Goal: Task Accomplishment & Management: Use online tool/utility

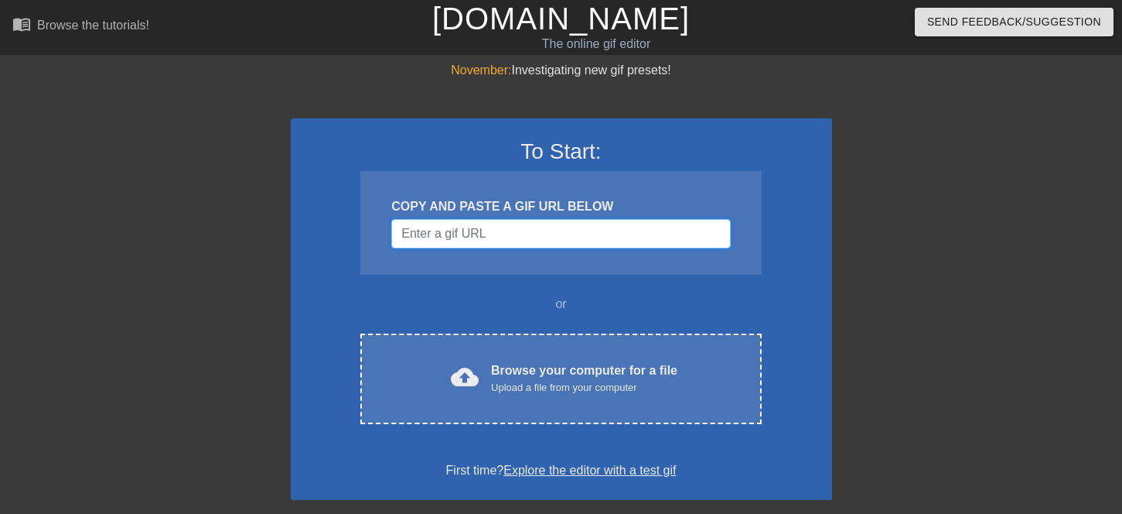
click at [447, 239] on input "Username" at bounding box center [560, 233] width 339 height 29
paste input "[URL][DOMAIN_NAME]"
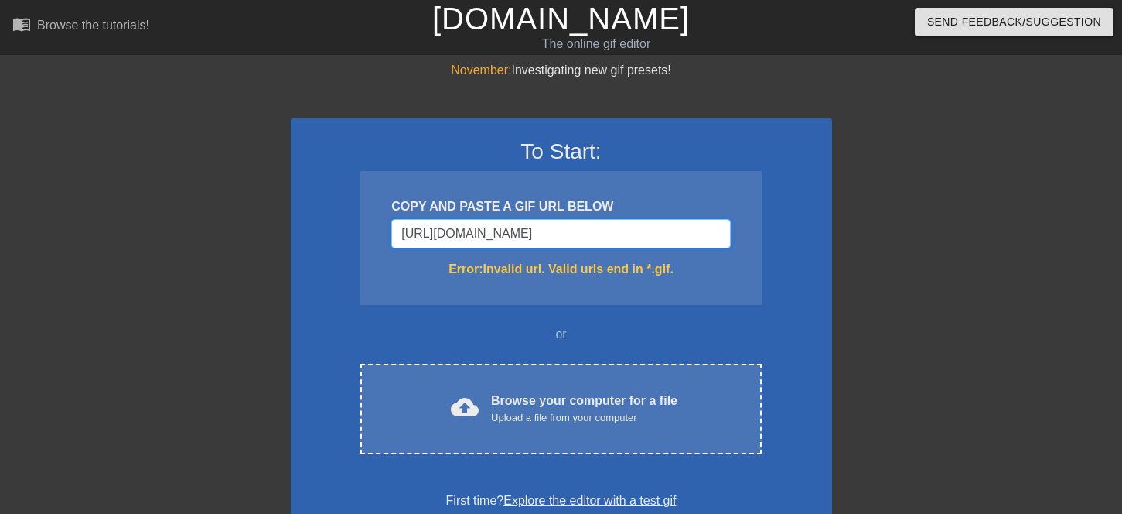
type input "[URL][DOMAIN_NAME][DOMAIN_NAME]"
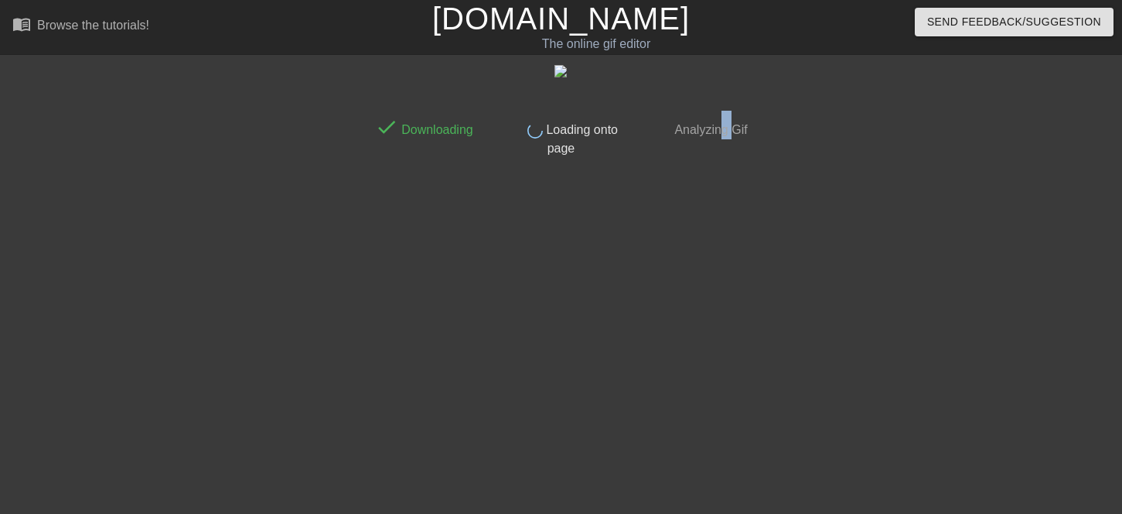
drag, startPoint x: 735, startPoint y: 455, endPoint x: 721, endPoint y: 461, distance: 15.9
click at [721, 461] on div "done Downloading done Loading onto page done Analyzing Gif" at bounding box center [561, 293] width 388 height 464
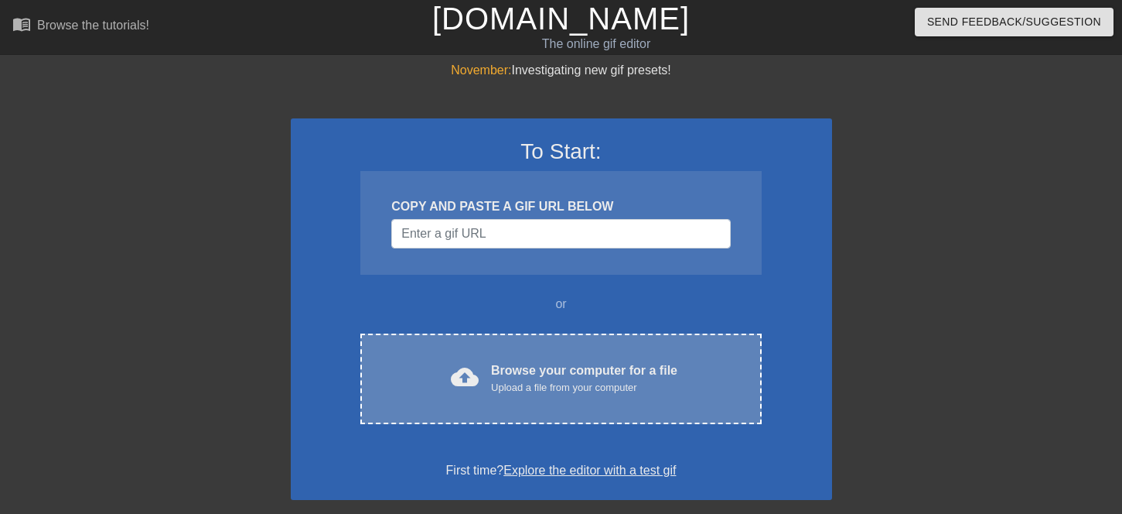
click at [486, 391] on div "cloud_upload Browse your computer for a file Upload a file from your computer" at bounding box center [561, 378] width 336 height 35
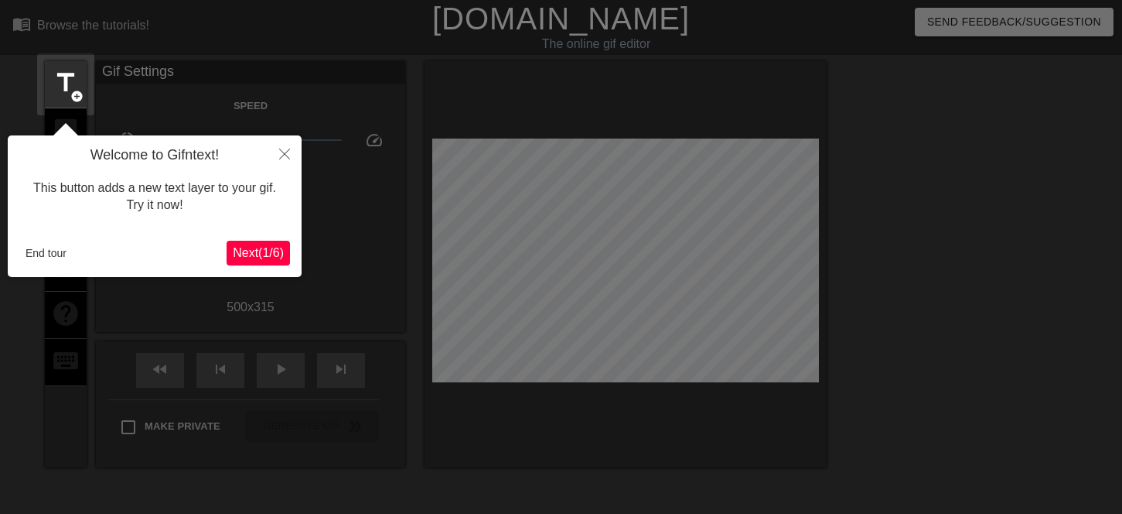
scroll to position [38, 0]
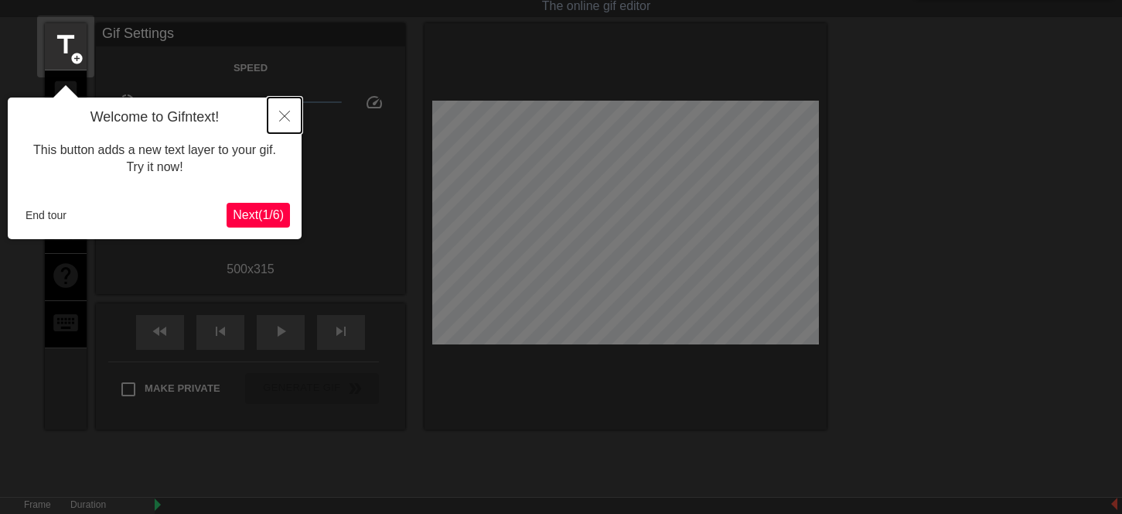
click at [285, 117] on icon "Close" at bounding box center [284, 116] width 11 height 11
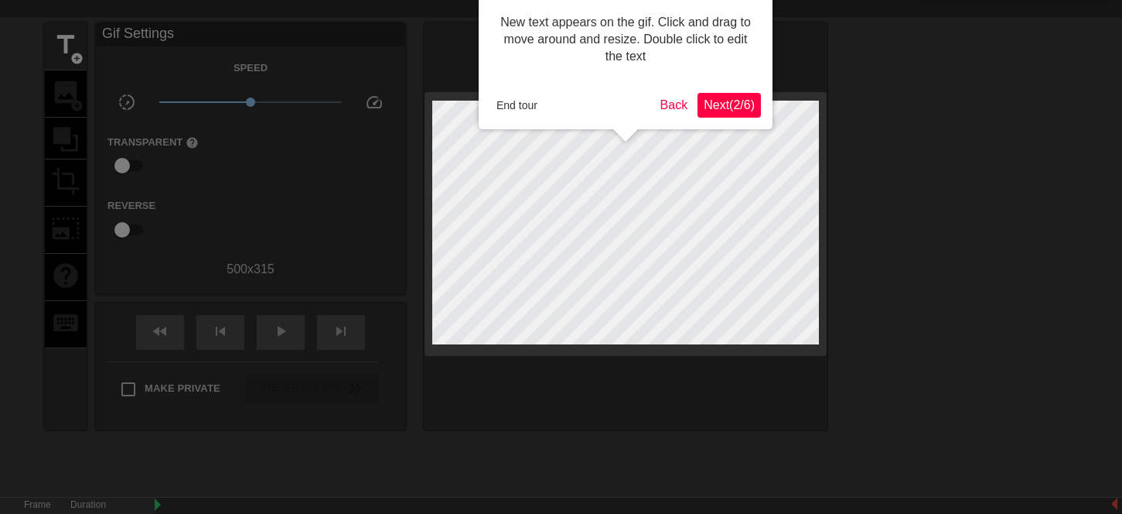
scroll to position [0, 0]
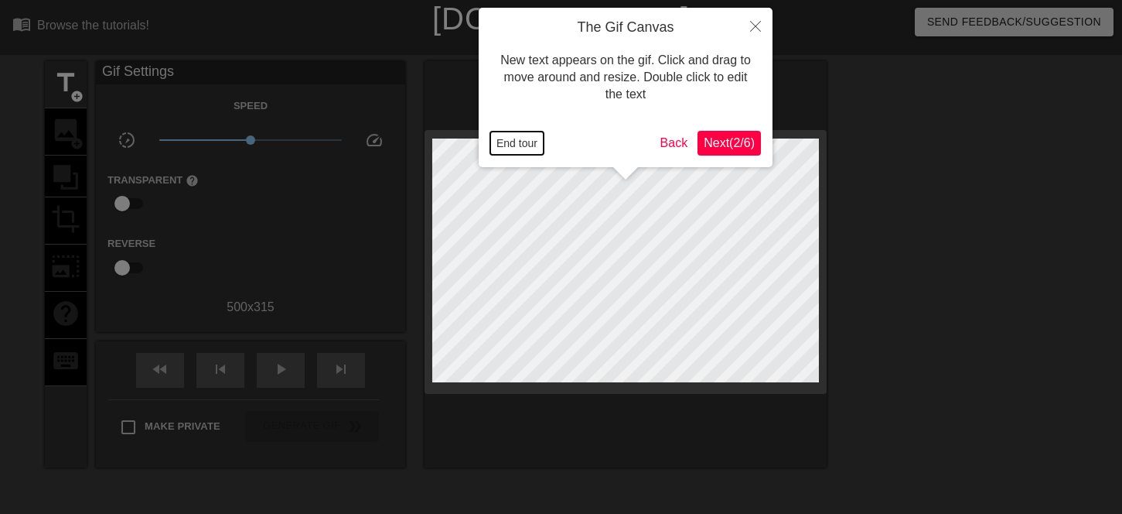
click at [529, 145] on button "End tour" at bounding box center [516, 142] width 53 height 23
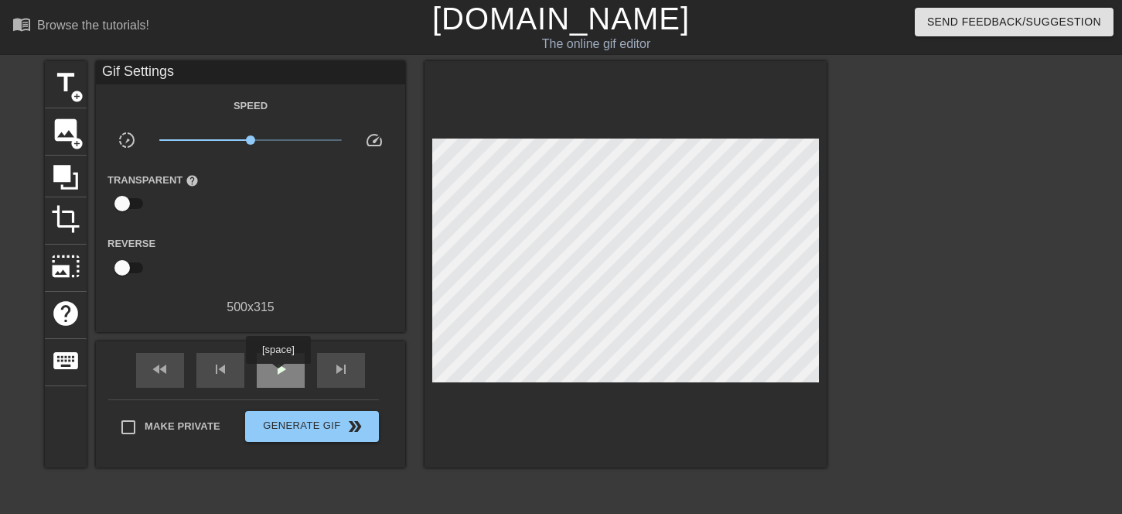
click at [278, 374] on span "play_arrow" at bounding box center [280, 369] width 19 height 19
click at [278, 374] on span "pause" at bounding box center [280, 369] width 19 height 19
click at [78, 95] on span "add_circle" at bounding box center [76, 96] width 13 height 13
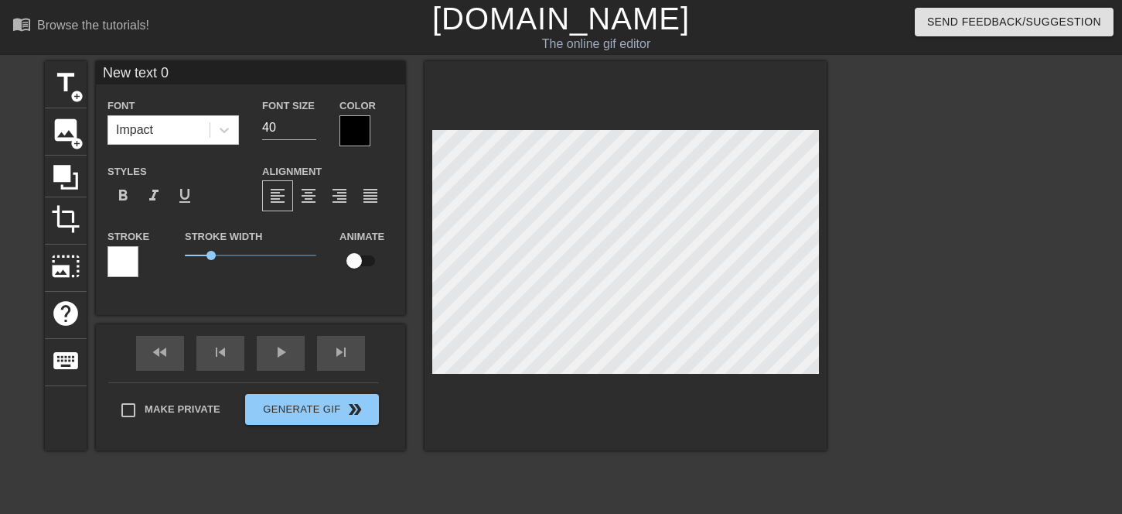
click at [348, 128] on div at bounding box center [355, 130] width 31 height 31
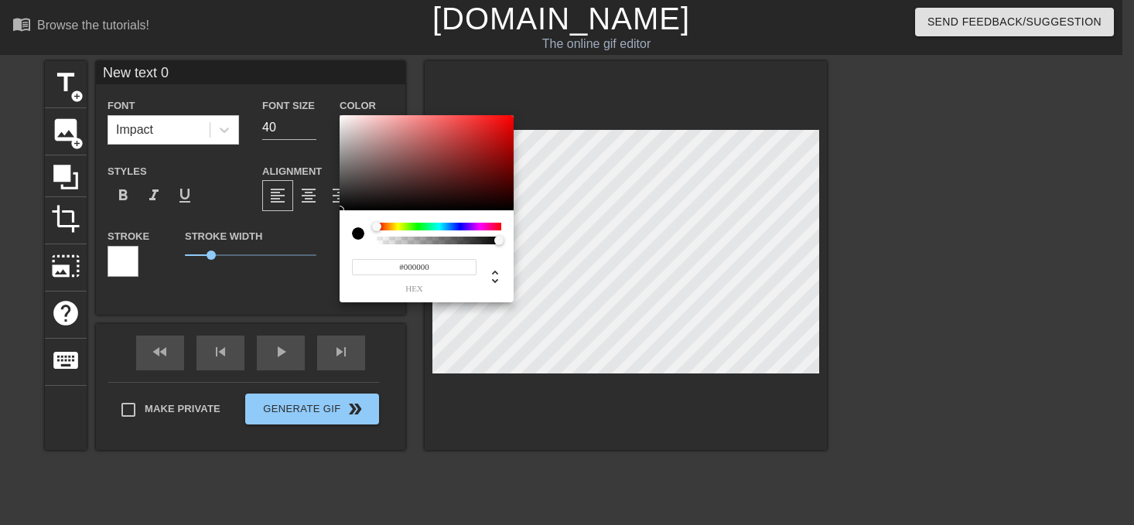
drag, startPoint x: 377, startPoint y: 228, endPoint x: 343, endPoint y: 118, distance: 114.7
click at [343, 118] on div "#000000 hex" at bounding box center [427, 209] width 174 height 188
click at [343, 118] on div at bounding box center [427, 163] width 174 height 96
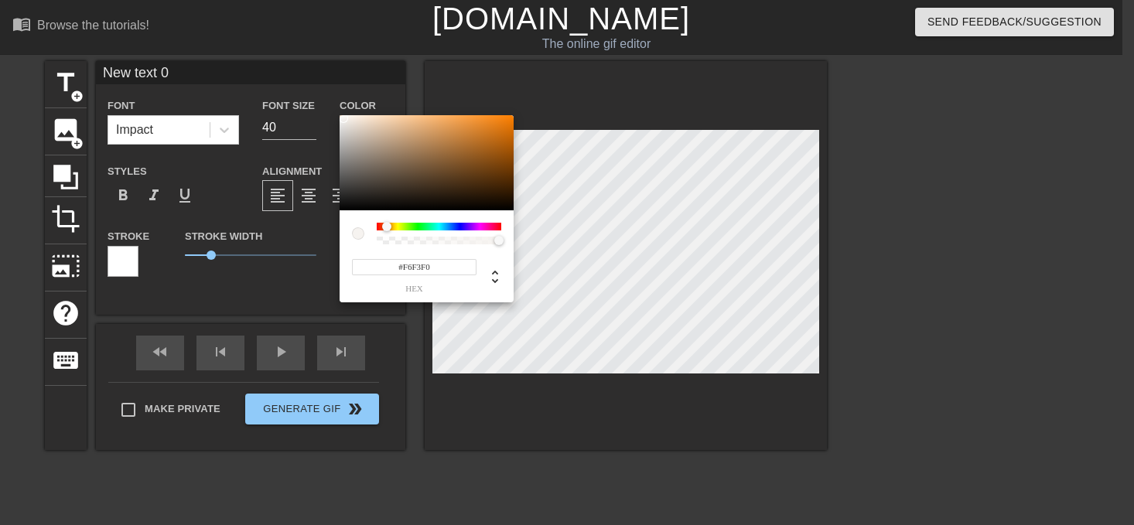
click at [388, 228] on div at bounding box center [391, 227] width 9 height 9
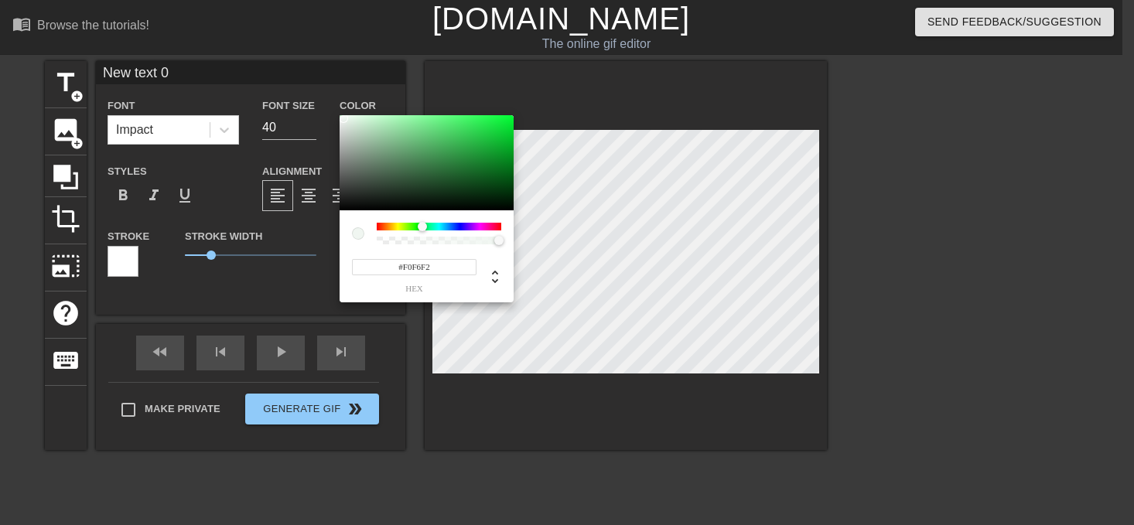
drag, startPoint x: 387, startPoint y: 224, endPoint x: 425, endPoint y: 230, distance: 37.6
click at [425, 230] on div at bounding box center [422, 226] width 9 height 9
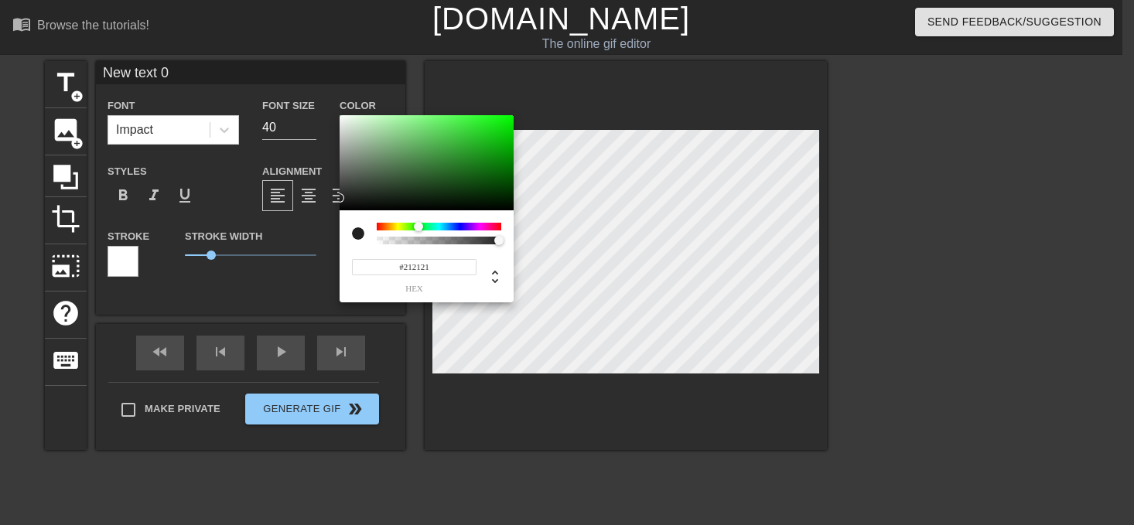
drag, startPoint x: 381, startPoint y: 200, endPoint x: 329, endPoint y: 198, distance: 52.6
click at [329, 198] on div "#212121 hex" at bounding box center [567, 262] width 1134 height 525
type input "#000000"
drag, startPoint x: 343, startPoint y: 197, endPoint x: 338, endPoint y: 231, distance: 34.3
click at [338, 231] on div "#000000 hex" at bounding box center [567, 262] width 1134 height 525
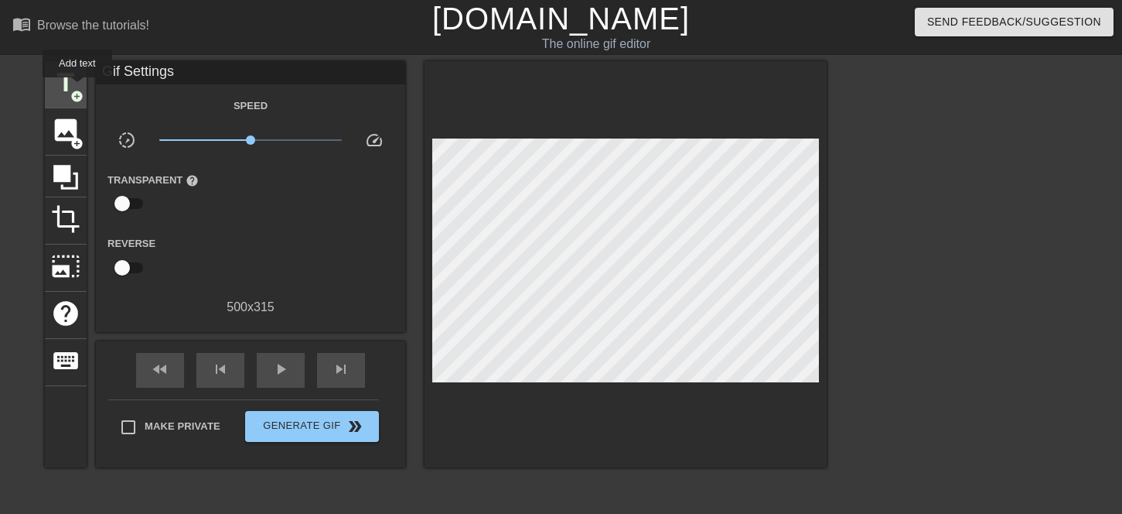
click at [78, 91] on div "title add_circle" at bounding box center [66, 84] width 42 height 47
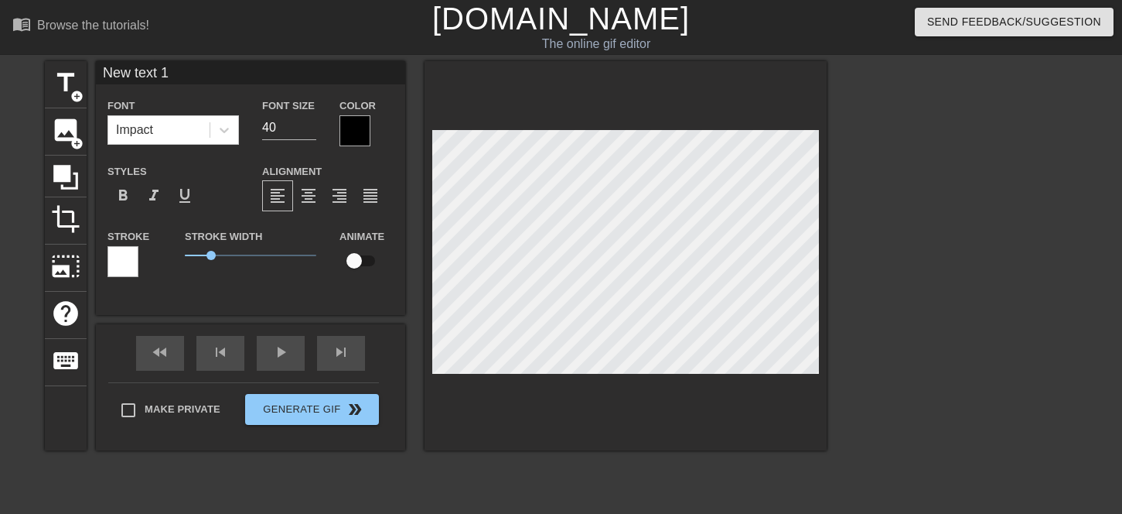
click at [121, 261] on div at bounding box center [122, 261] width 31 height 31
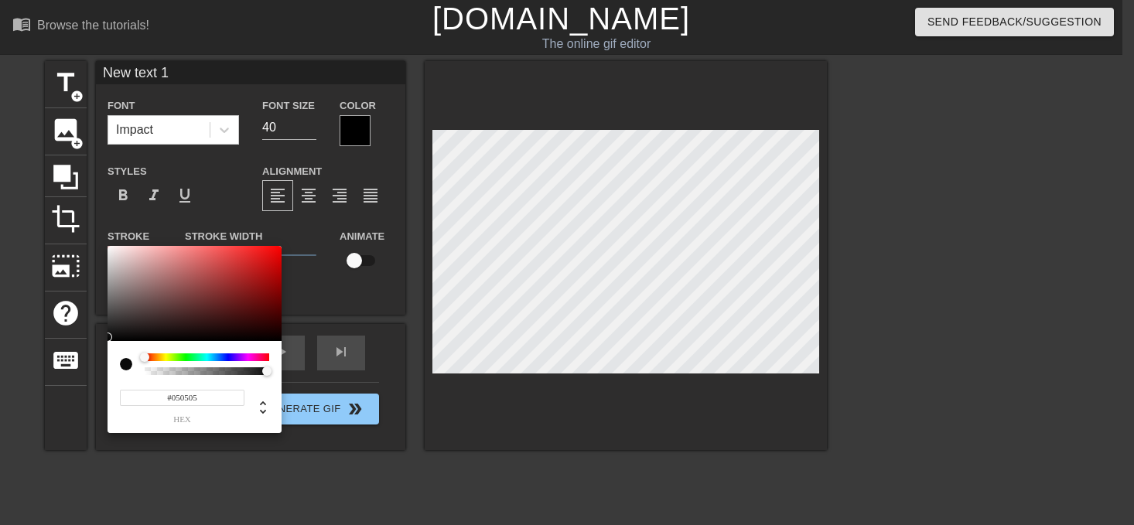
type input "#000000"
drag, startPoint x: 167, startPoint y: 331, endPoint x: 118, endPoint y: 362, distance: 58.4
click at [116, 362] on div "#000000 hex" at bounding box center [194, 340] width 174 height 188
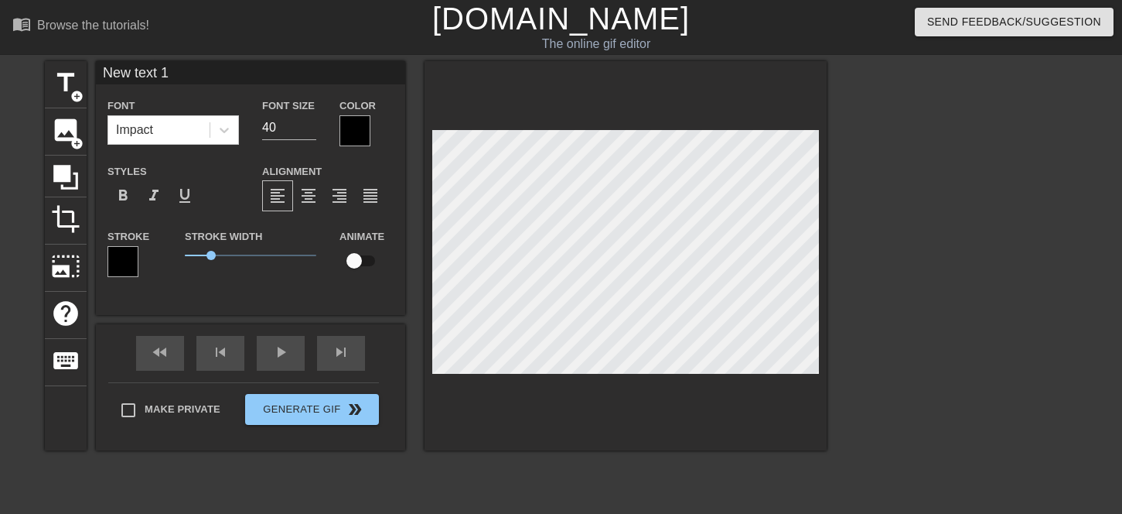
click at [353, 129] on div at bounding box center [355, 130] width 31 height 31
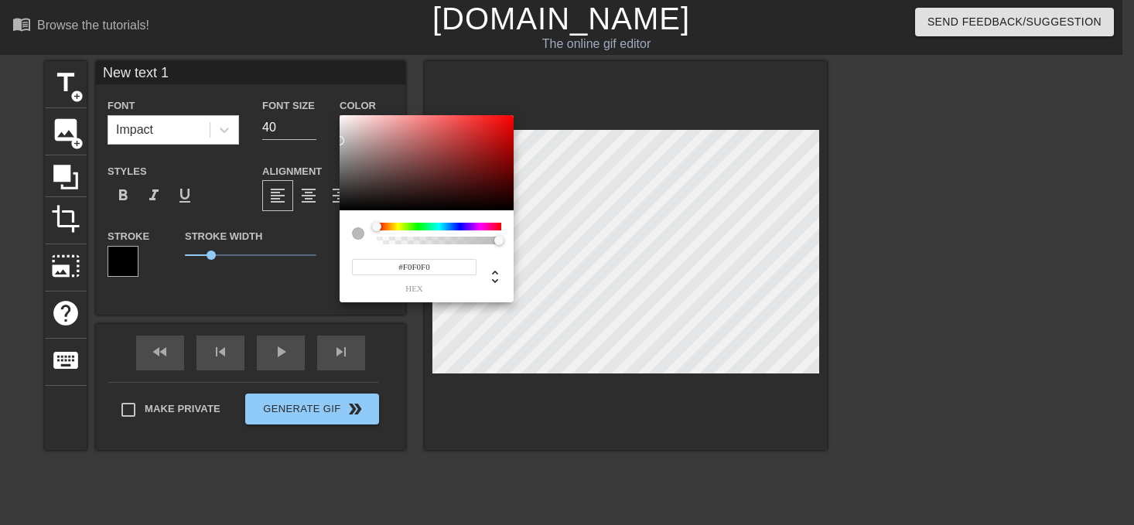
type input "#FFFFFF"
drag, startPoint x: 371, startPoint y: 198, endPoint x: 259, endPoint y: 39, distance: 194.2
click at [259, 39] on div "#FFFFFF hex" at bounding box center [567, 262] width 1134 height 525
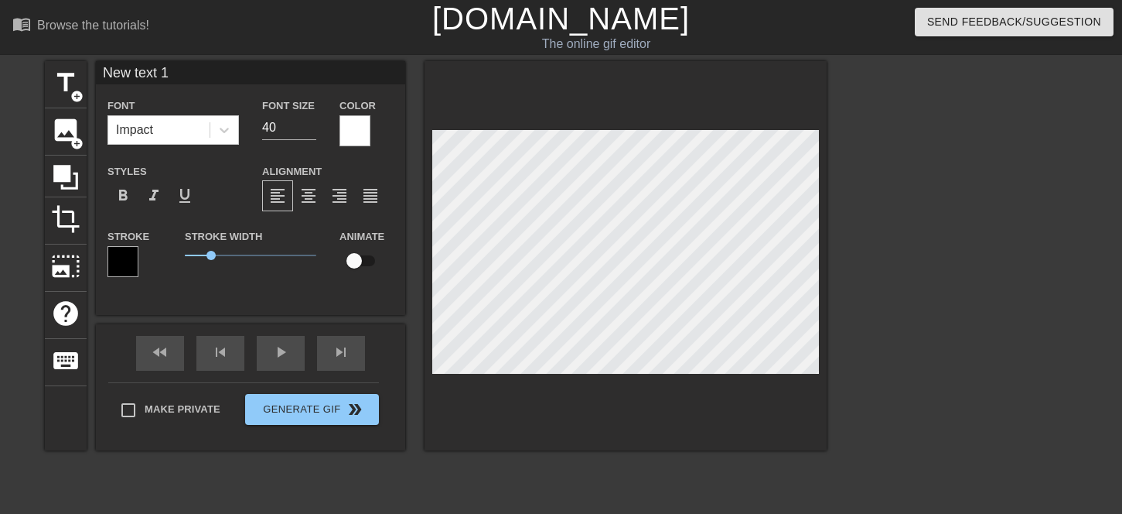
scroll to position [2, 4]
type input "1"
type textarea "1"
type input "D"
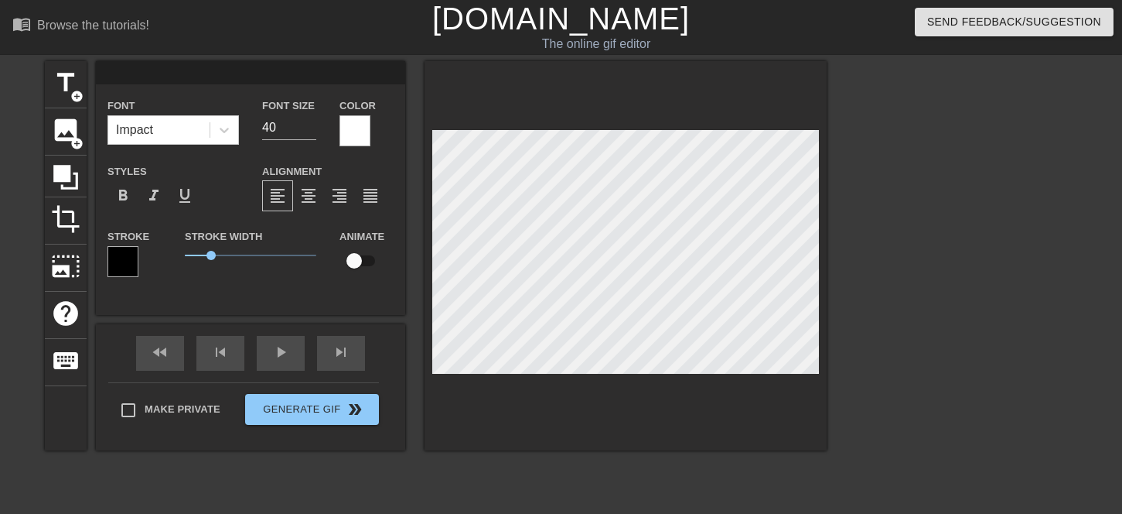
type textarea "D"
type input "Dk"
type textarea "Dk"
type input "Dkp"
type textarea "Dkp"
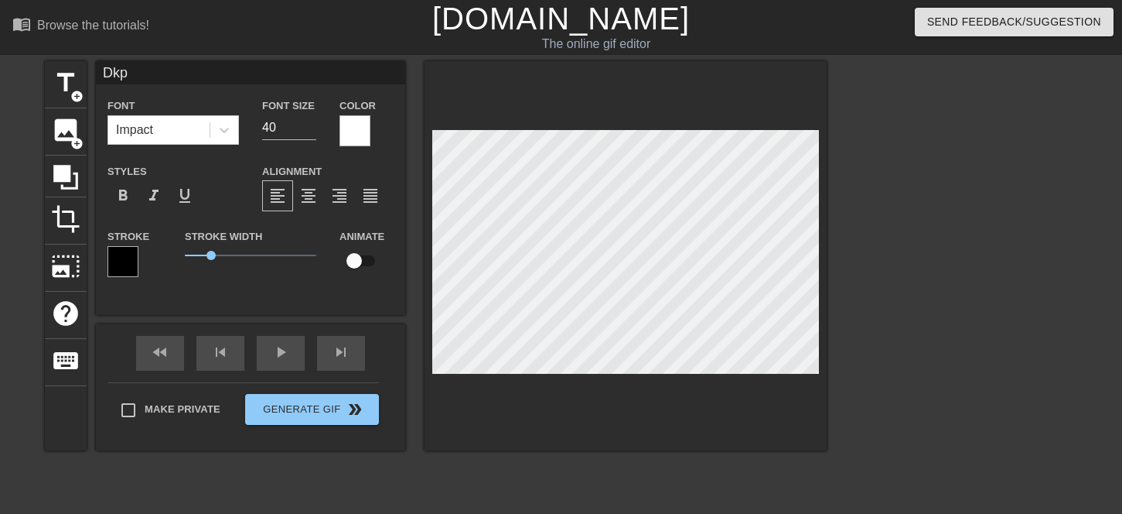
type input "Dk"
type textarea "Dk"
type input "D"
type textarea "D"
type input "DD"
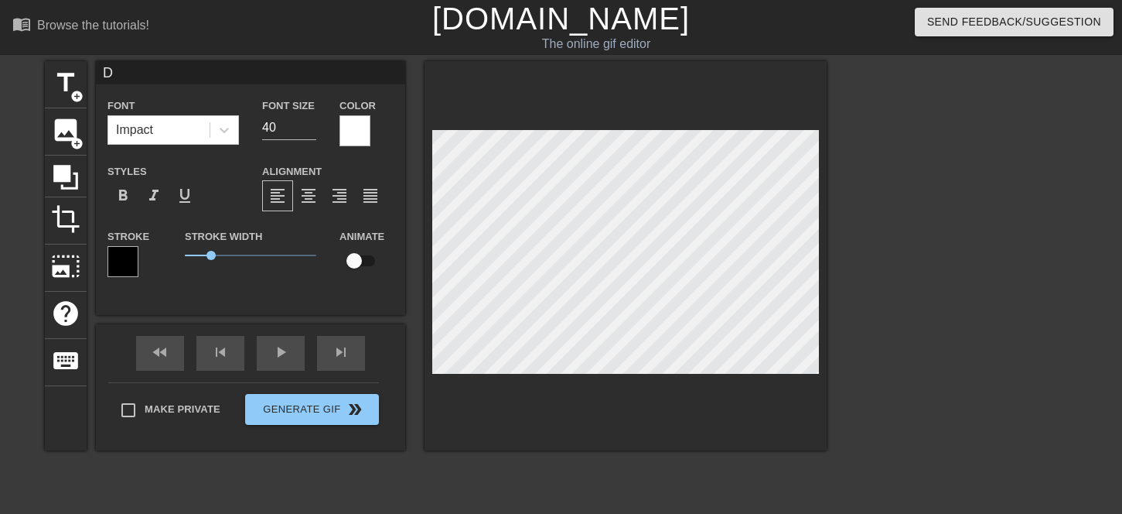
type textarea "DD"
type input "DDK"
type textarea "DDK"
type input "DD"
type textarea "DD"
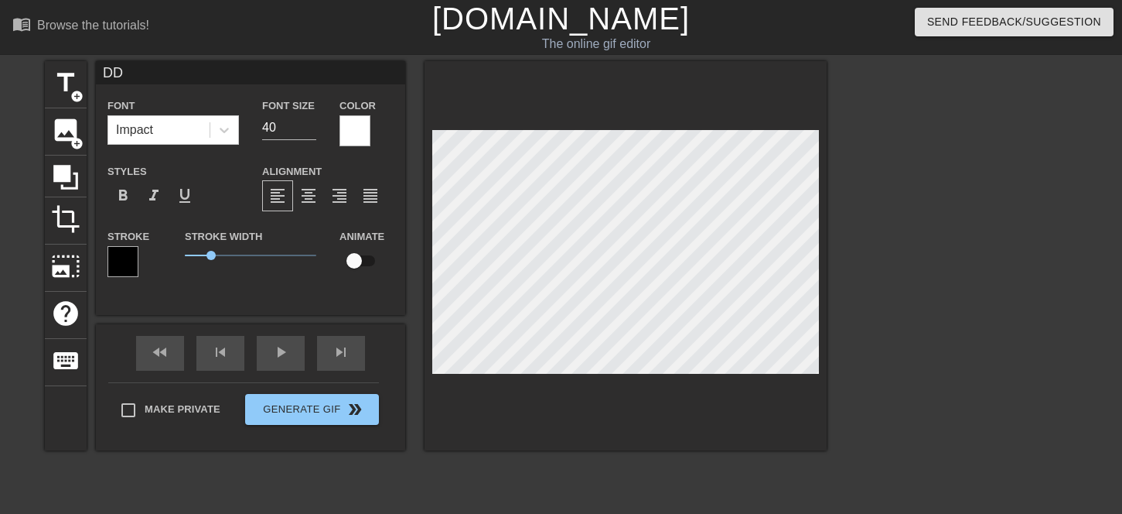
type input "D"
type textarea "D"
type input "DK"
type textarea "DK"
type input "DK{"
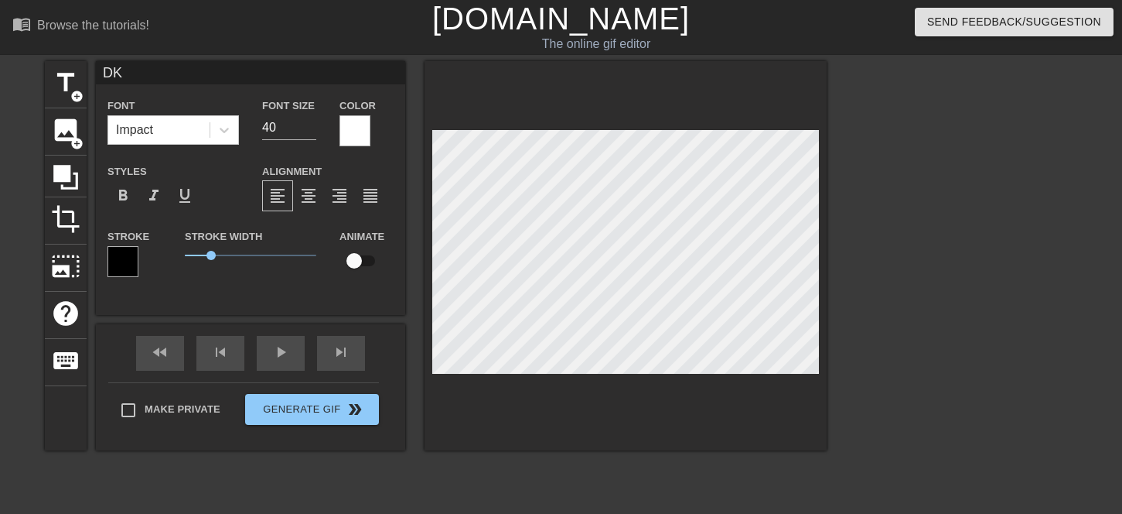
type textarea "DK{"
type input "DK"
type textarea "DK"
type input "DK"
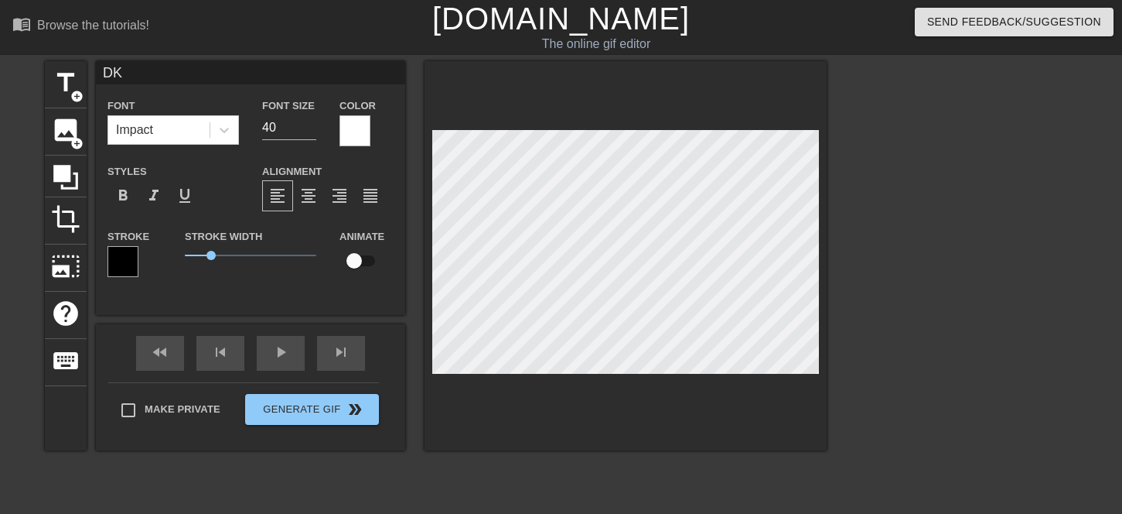
type textarea "DK"
type input "DKP"
type textarea "DKP"
click at [121, 198] on span "format_bold" at bounding box center [123, 195] width 19 height 19
type input "New text 0"
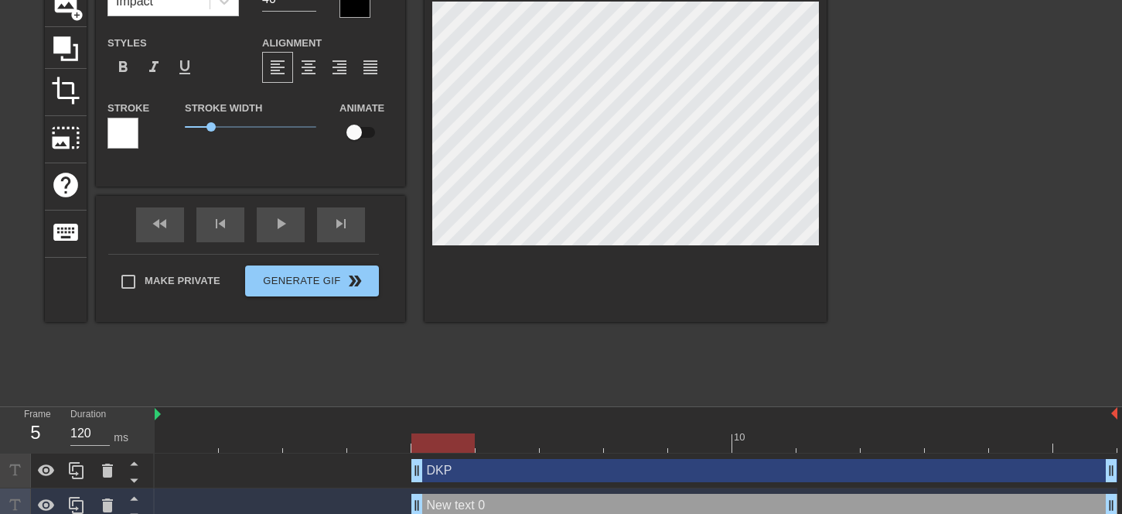
scroll to position [141, 0]
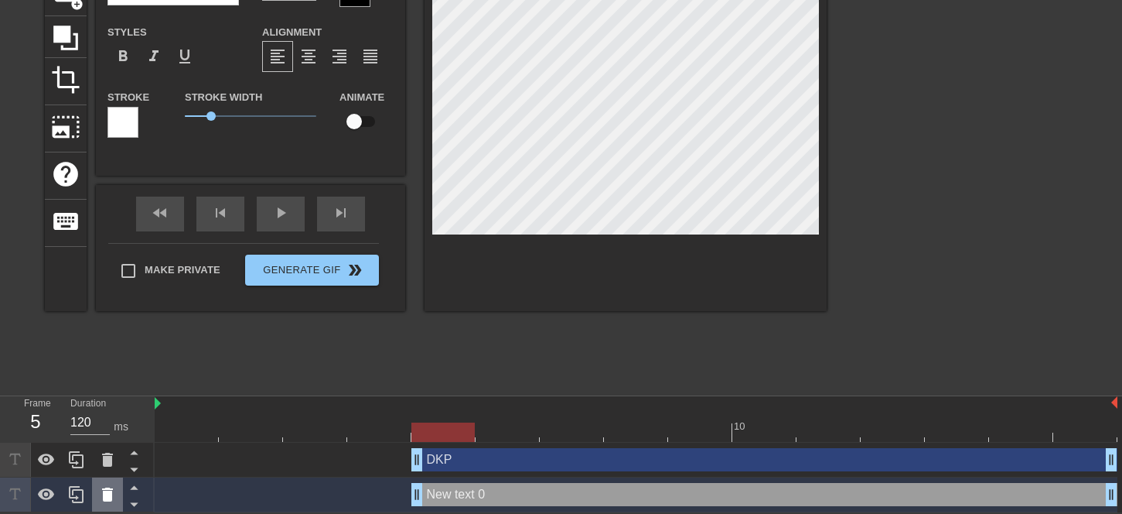
click at [111, 493] on icon at bounding box center [107, 494] width 11 height 14
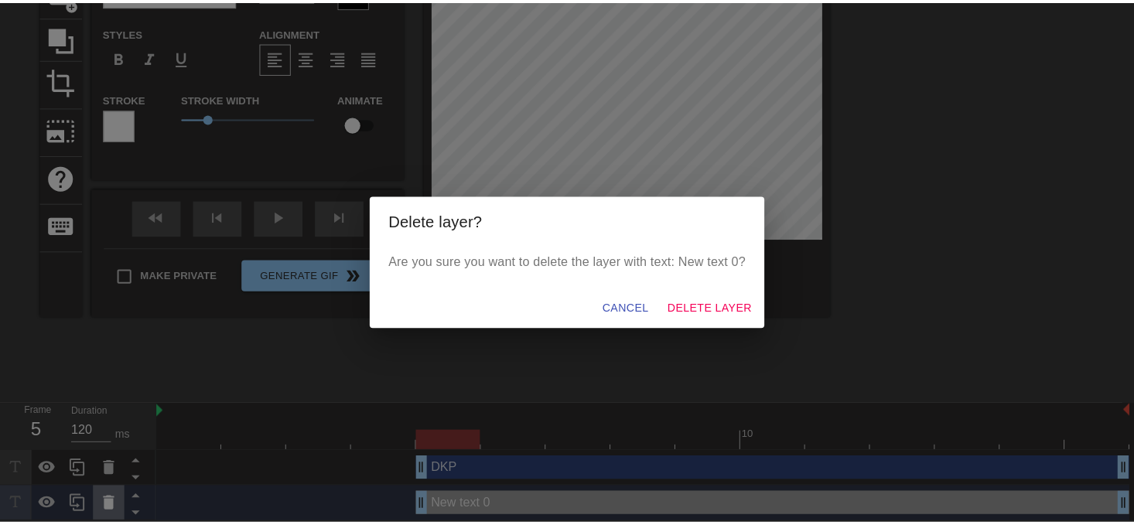
scroll to position [129, 0]
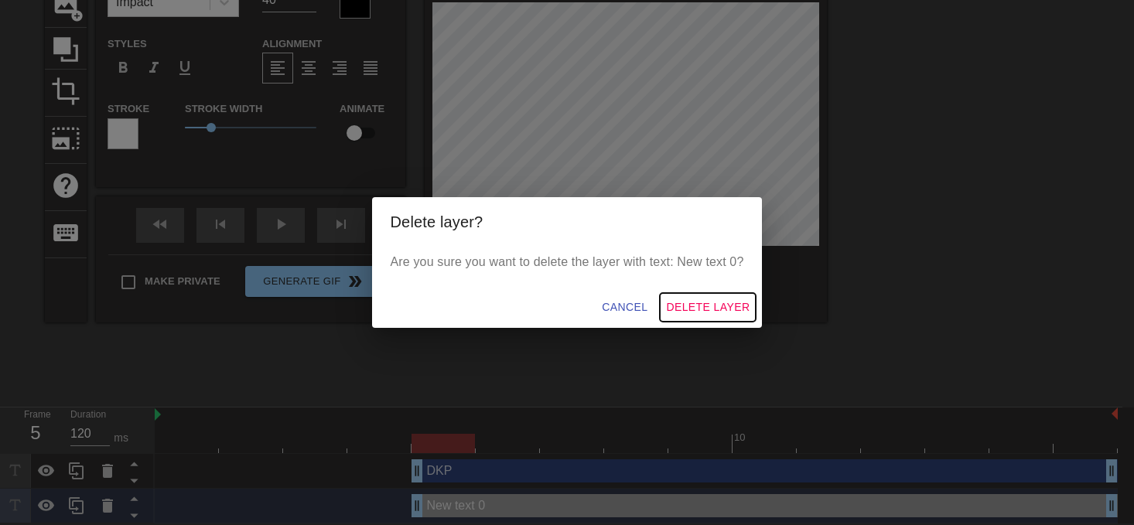
click at [713, 299] on span "Delete Layer" at bounding box center [708, 307] width 84 height 19
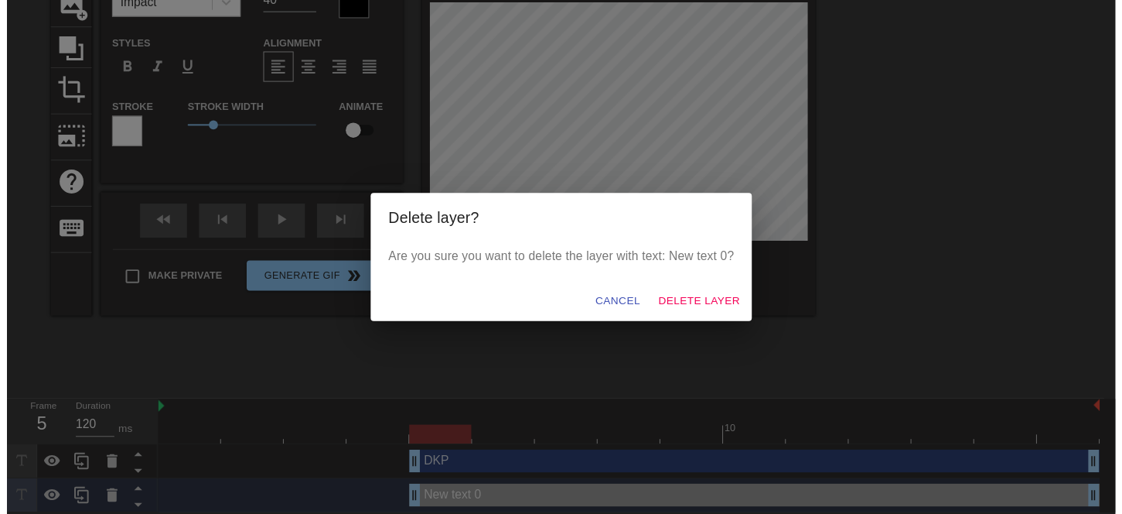
scroll to position [106, 0]
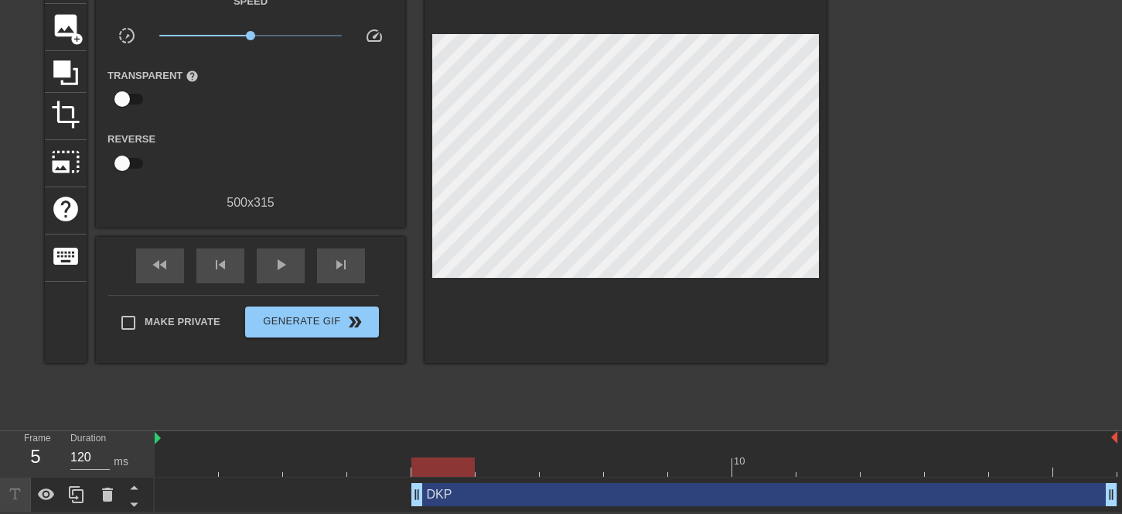
click at [974, 319] on div at bounding box center [961, 189] width 232 height 464
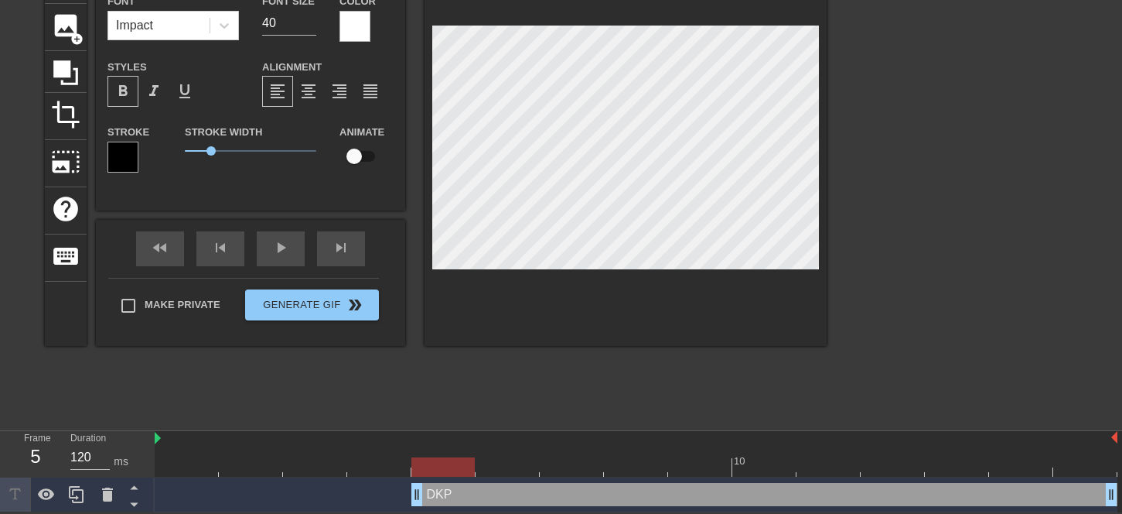
click at [910, 238] on div at bounding box center [961, 189] width 232 height 464
click at [361, 22] on div at bounding box center [355, 26] width 31 height 31
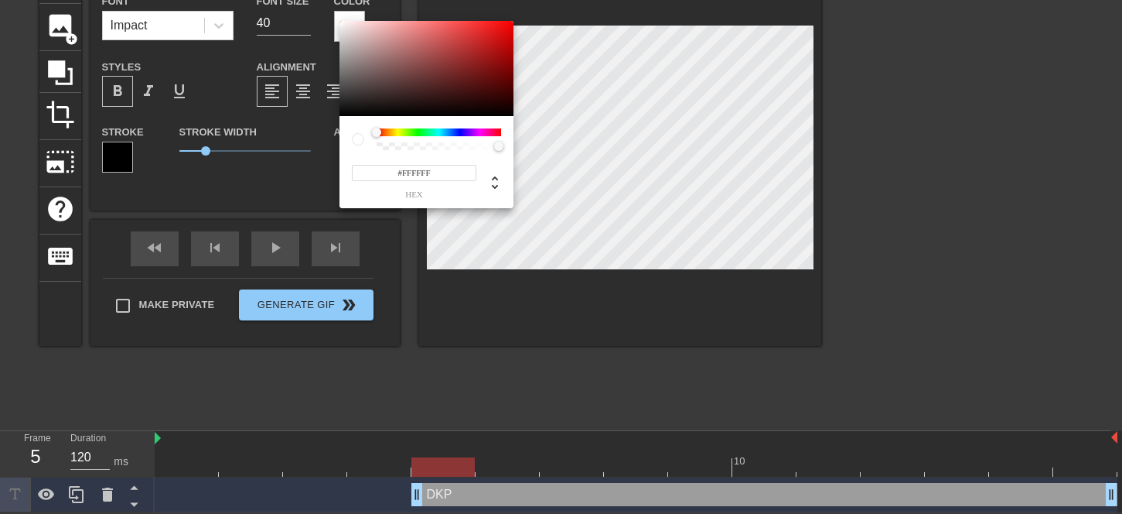
scroll to position [94, 0]
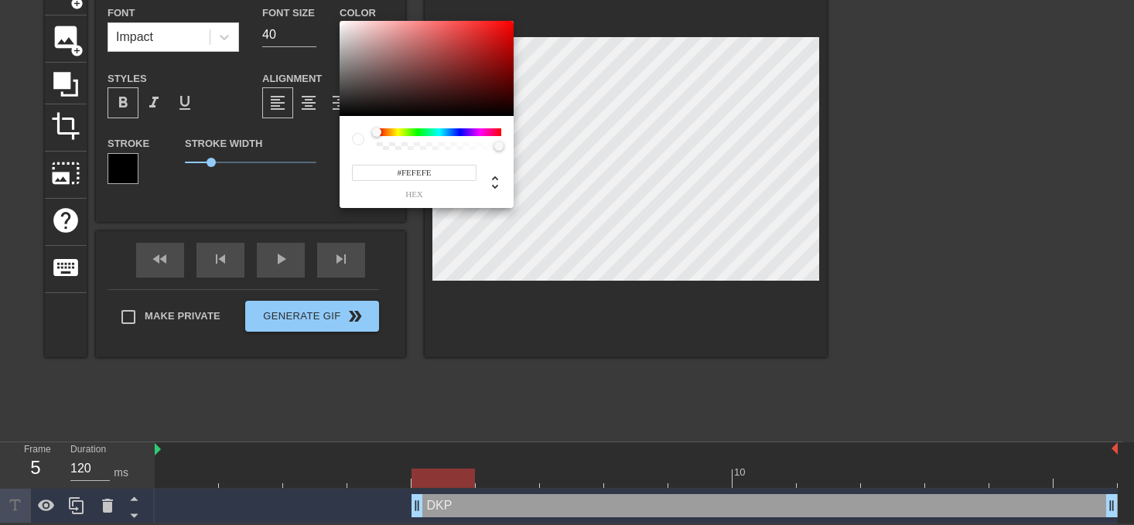
type input "#FFFFFF"
drag, startPoint x: 349, startPoint y: 46, endPoint x: 316, endPoint y: -10, distance: 65.5
click at [316, 0] on html "menu_book Browse the tutorials! Gifntext.com The online gif editor Send Feedbac…" at bounding box center [567, 215] width 1134 height 616
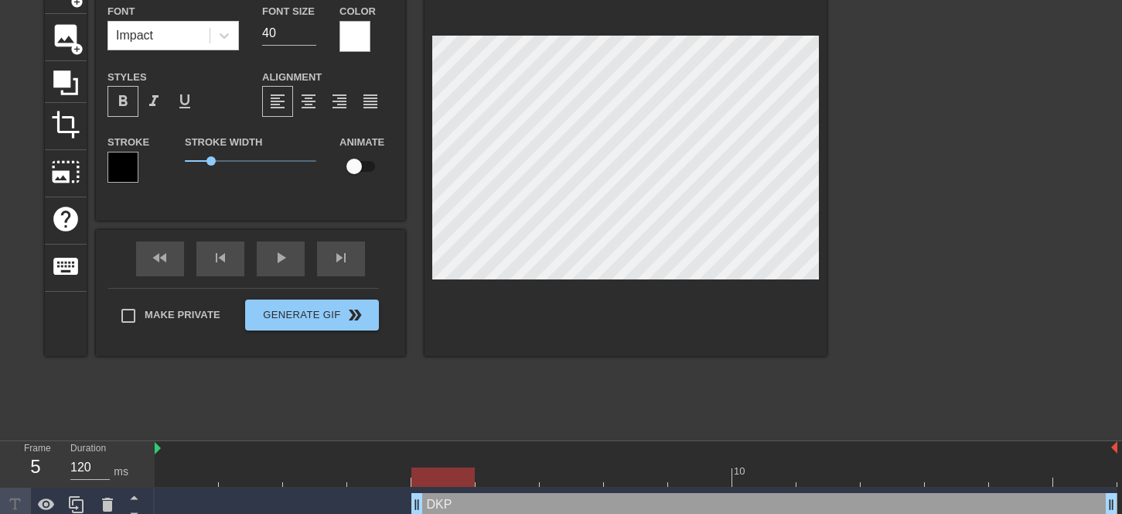
click at [363, 163] on input "checkbox" at bounding box center [354, 166] width 88 height 29
checkbox input "true"
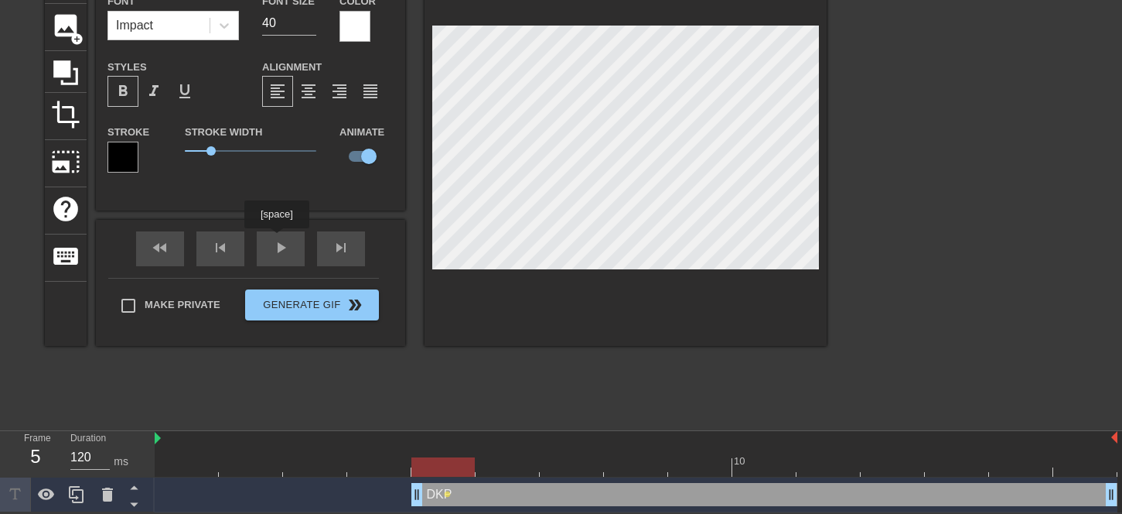
click at [278, 238] on div "fast_rewind skip_previous play_arrow skip_next" at bounding box center [251, 249] width 252 height 58
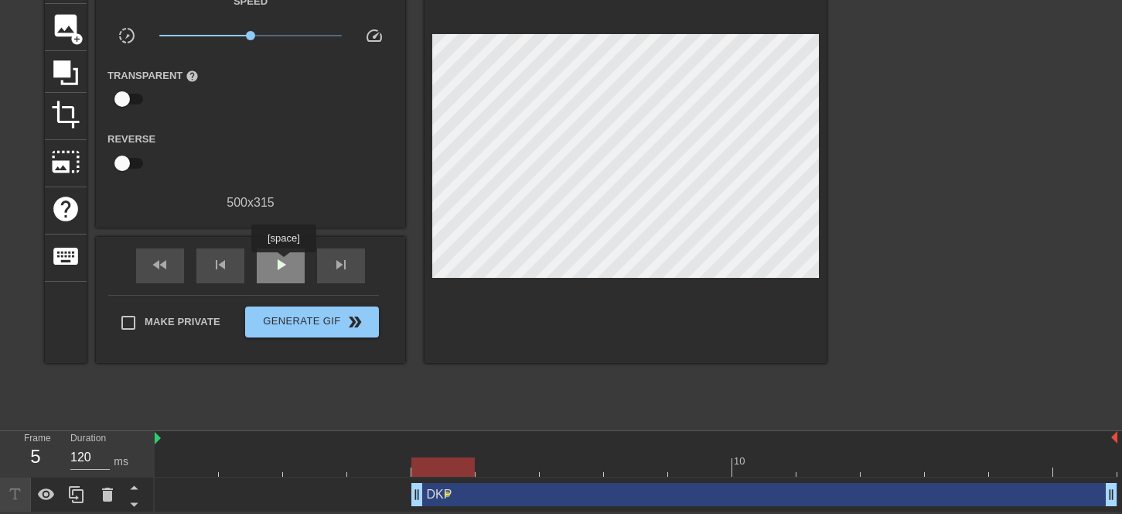
click at [283, 263] on span "play_arrow" at bounding box center [280, 264] width 19 height 19
click at [283, 263] on span "pause" at bounding box center [280, 264] width 19 height 19
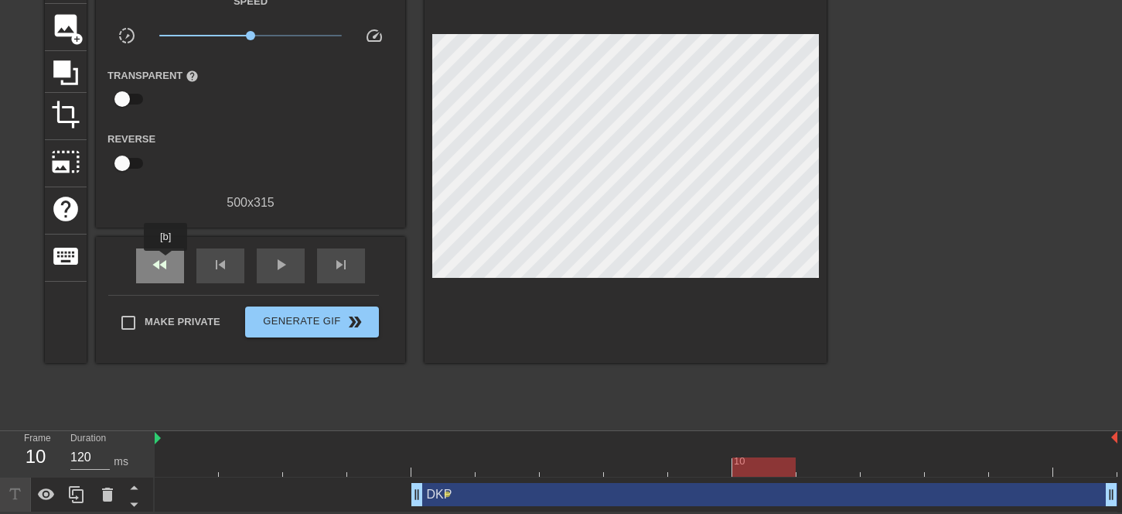
click at [166, 261] on span "fast_rewind" at bounding box center [160, 264] width 19 height 19
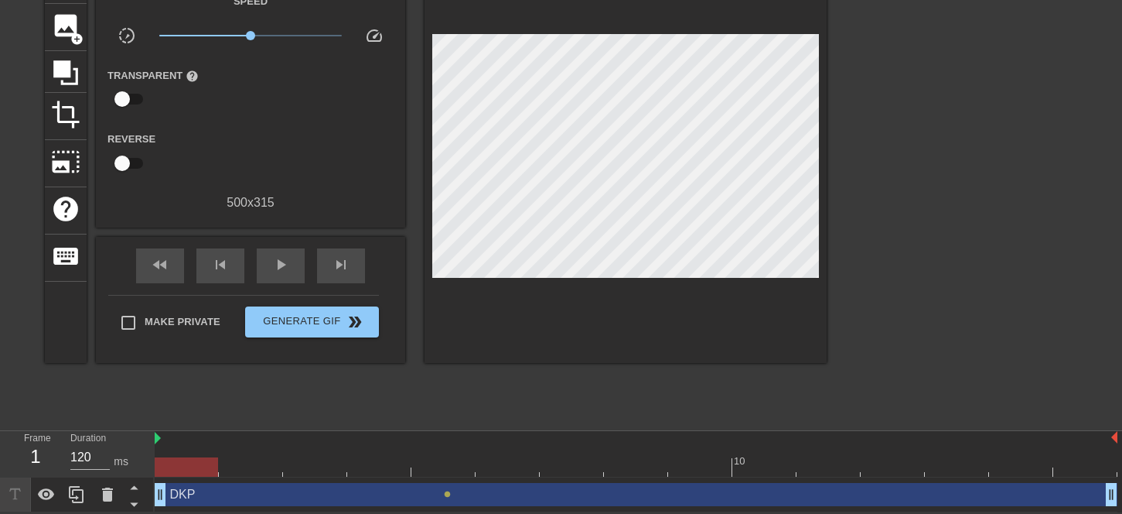
drag, startPoint x: 416, startPoint y: 495, endPoint x: 170, endPoint y: 495, distance: 245.9
click at [156, 269] on span "fast_rewind" at bounding box center [160, 264] width 19 height 19
click at [582, 477] on div "DKP drag_handle drag_handle lens" at bounding box center [636, 494] width 963 height 35
click at [636, 466] on div at bounding box center [636, 466] width 963 height 19
click at [555, 457] on div at bounding box center [636, 466] width 963 height 19
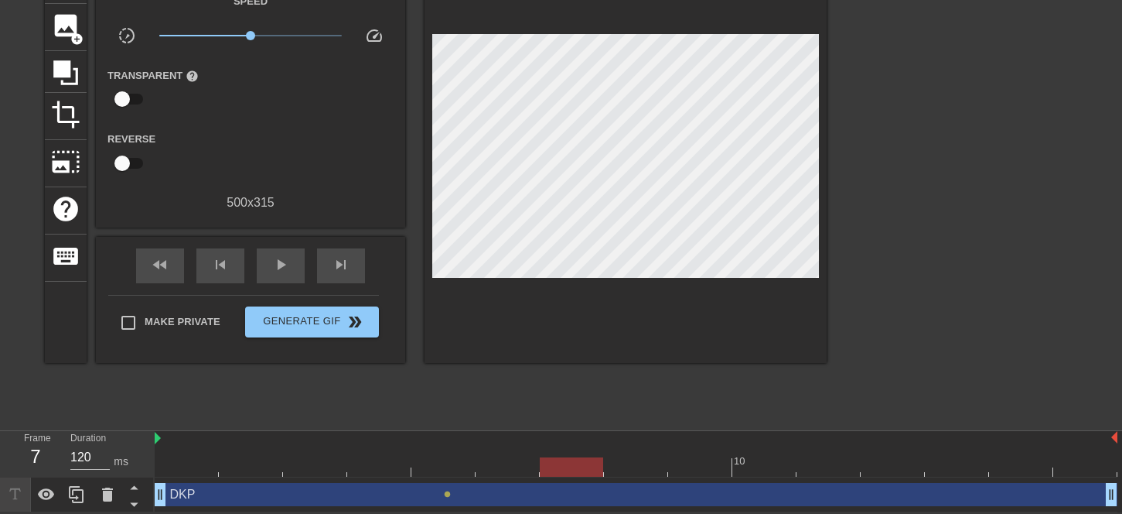
click at [503, 460] on div at bounding box center [636, 466] width 963 height 19
click at [568, 460] on div at bounding box center [636, 466] width 963 height 19
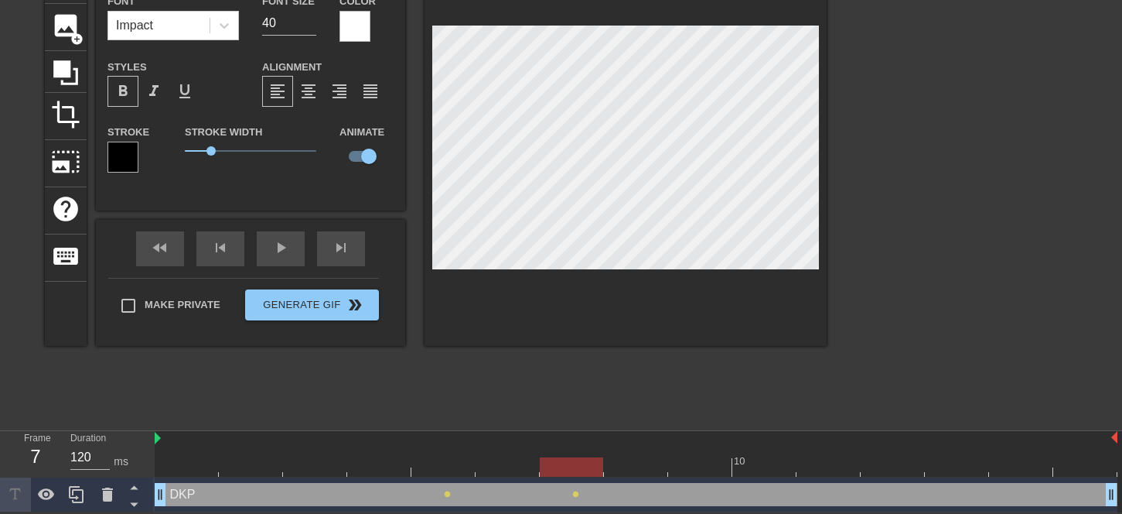
click at [605, 312] on div at bounding box center [626, 151] width 402 height 389
click at [618, 459] on div at bounding box center [636, 466] width 963 height 19
click at [688, 455] on div at bounding box center [700, 455] width 64 height 19
click at [752, 452] on div "10" at bounding box center [764, 455] width 64 height 19
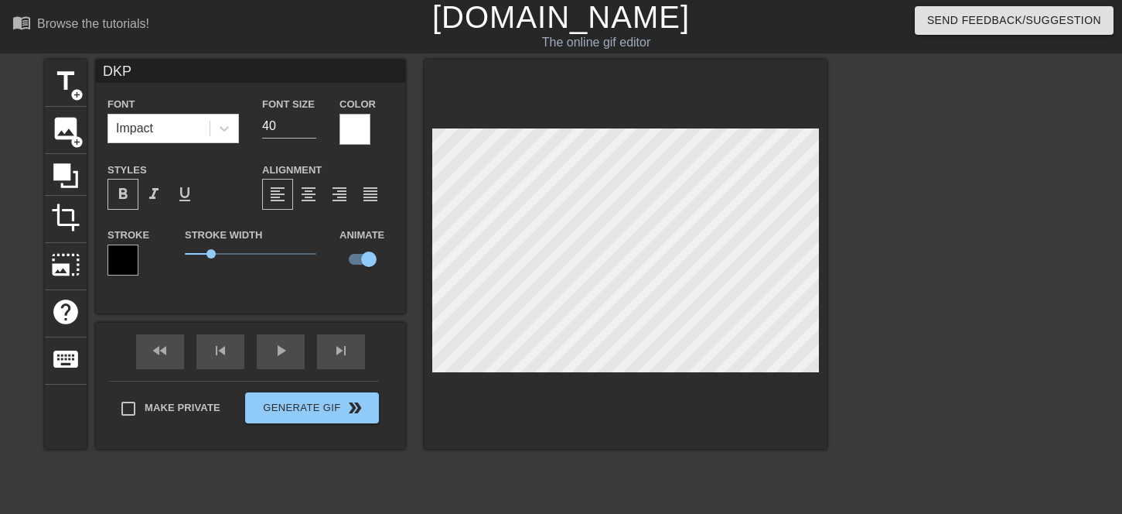
scroll to position [0, 0]
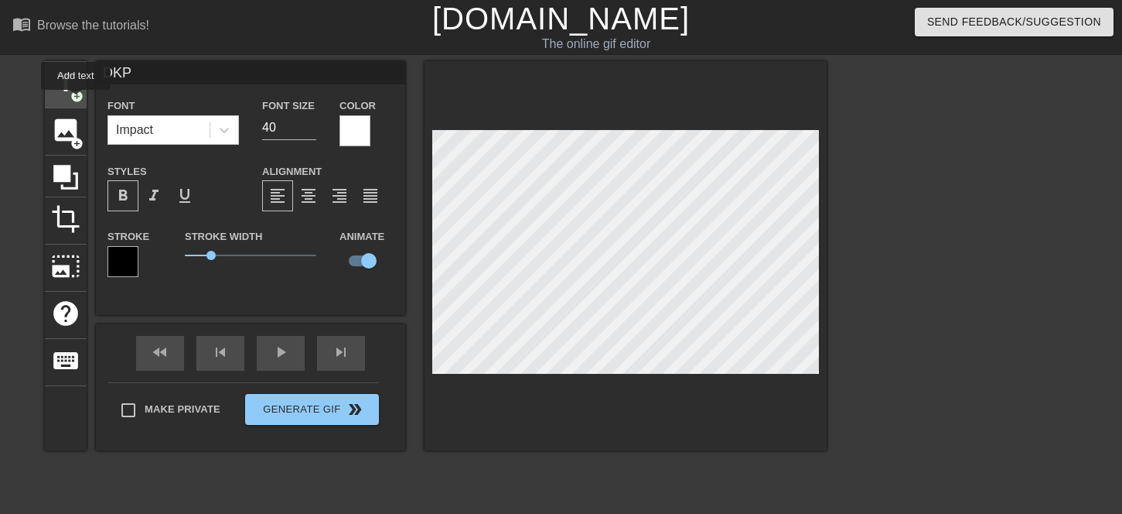
click at [76, 101] on span "add_circle" at bounding box center [76, 96] width 13 height 13
type input "New text 2"
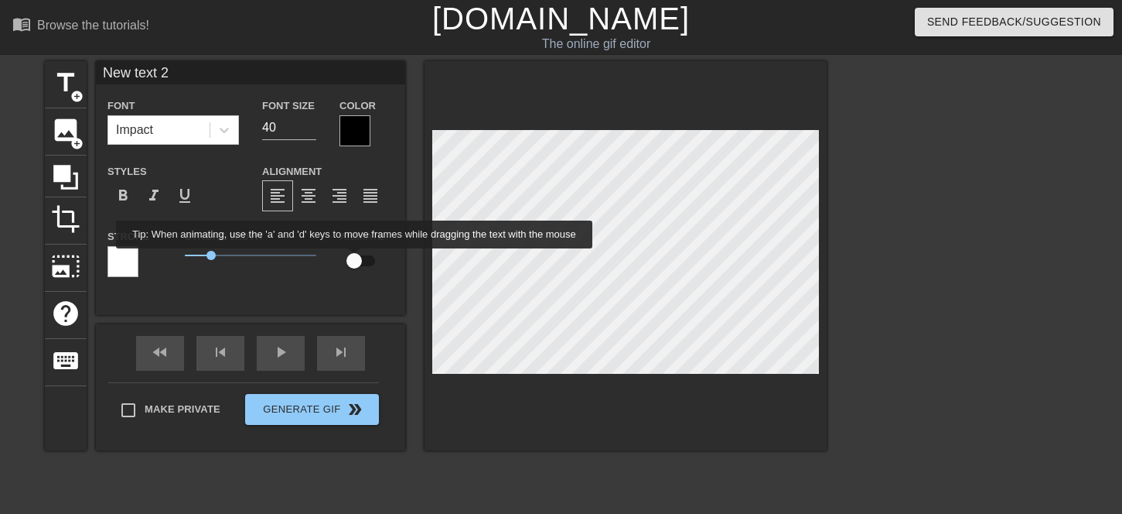
click at [355, 259] on input "checkbox" at bounding box center [354, 260] width 88 height 29
checkbox input "true"
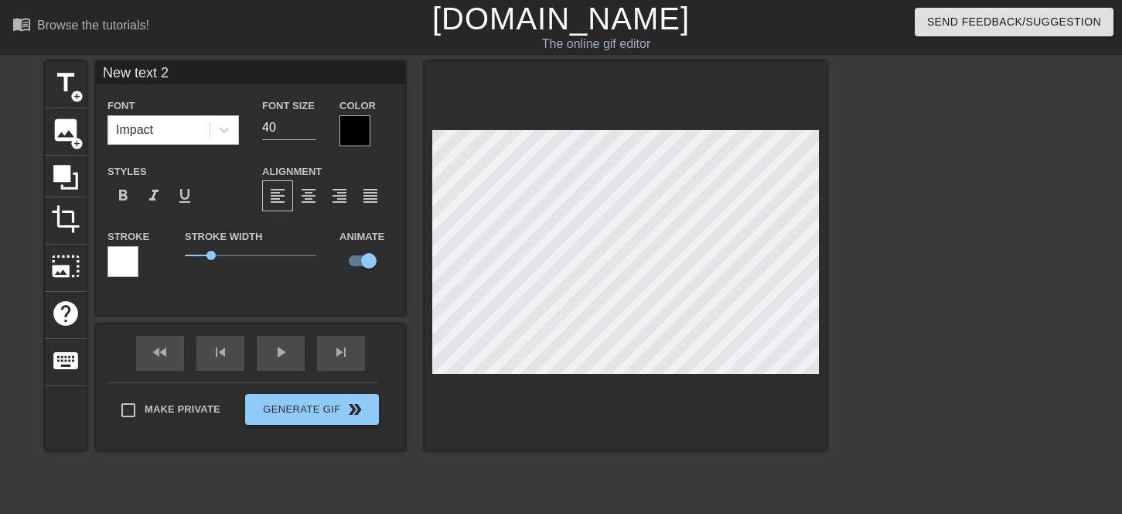
click at [344, 134] on div at bounding box center [355, 130] width 31 height 31
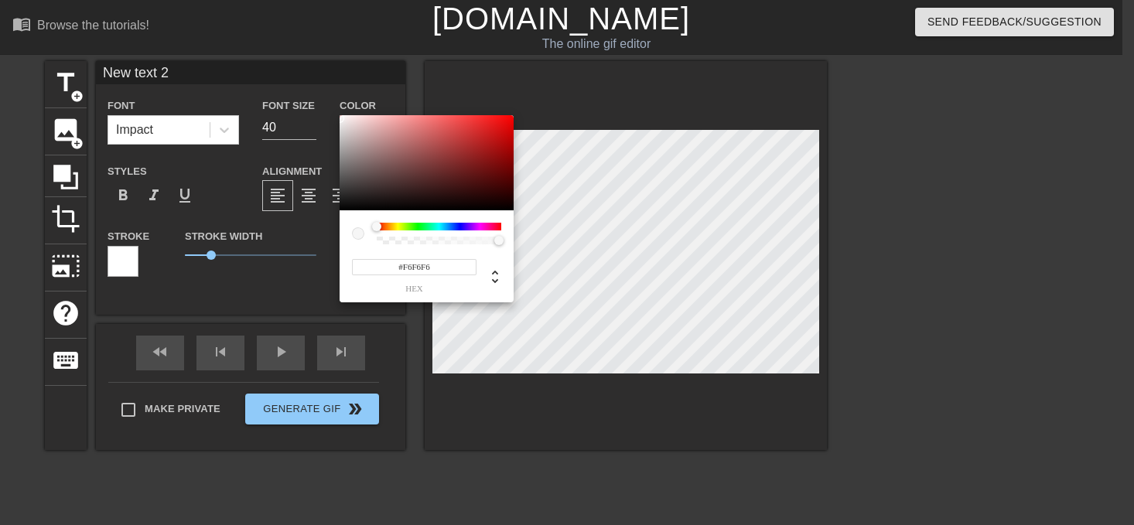
type input "#FFFFFF"
drag, startPoint x: 373, startPoint y: 200, endPoint x: 326, endPoint y: 107, distance: 103.4
click at [328, 108] on div "#FFFFFF hex" at bounding box center [567, 262] width 1134 height 525
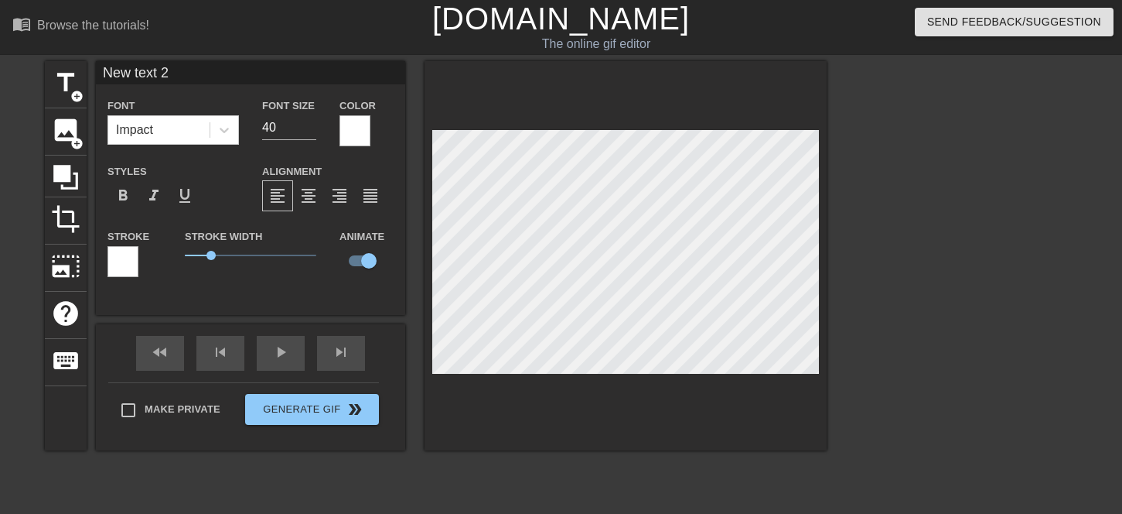
click at [129, 263] on div at bounding box center [122, 261] width 31 height 31
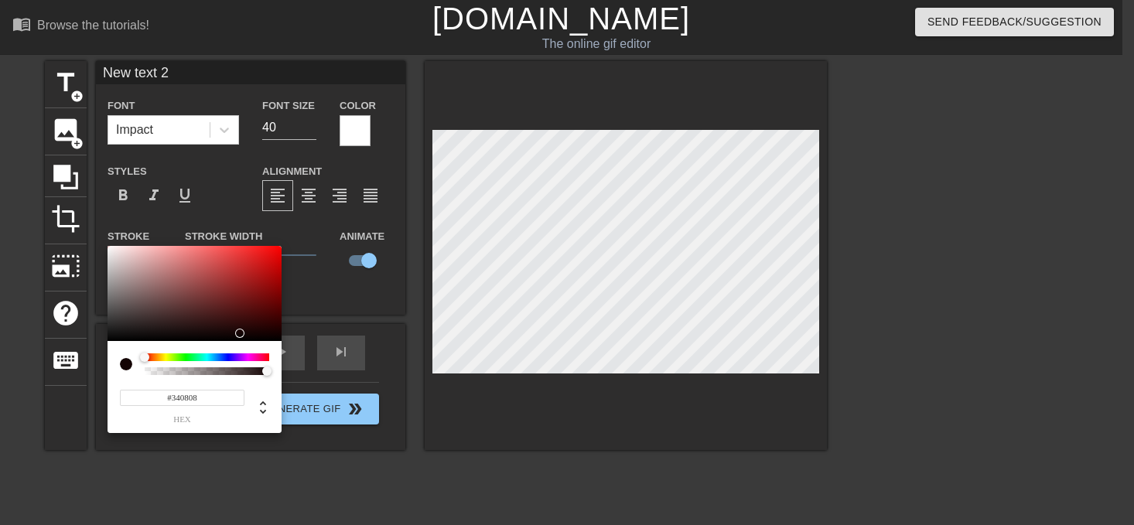
type input "#000000"
drag, startPoint x: 217, startPoint y: 300, endPoint x: 274, endPoint y: 356, distance: 79.8
click at [274, 356] on div "#000000 hex" at bounding box center [194, 340] width 174 height 188
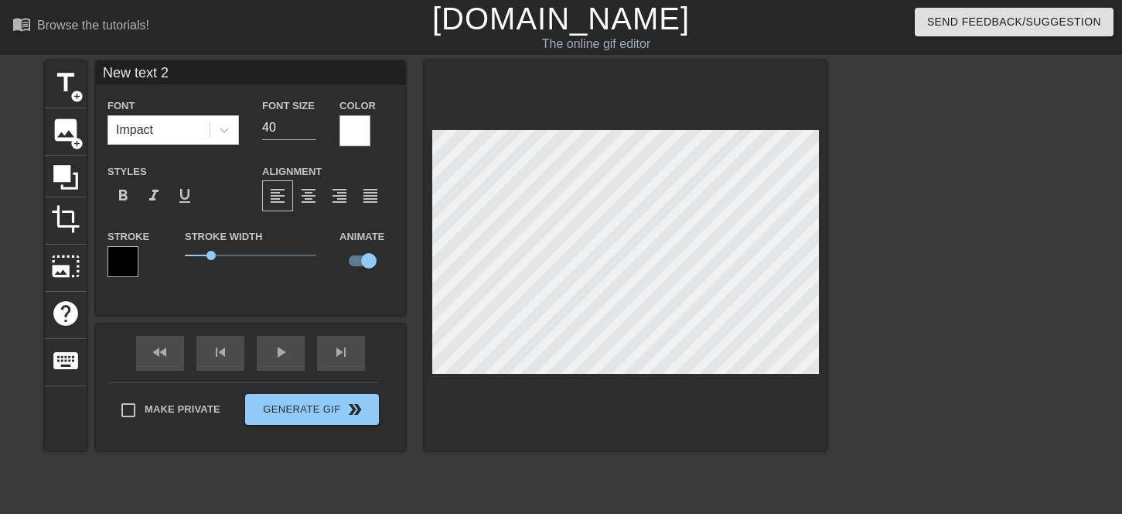
scroll to position [2, 2]
type input "New text"
type textarea "New text"
type input "New text"
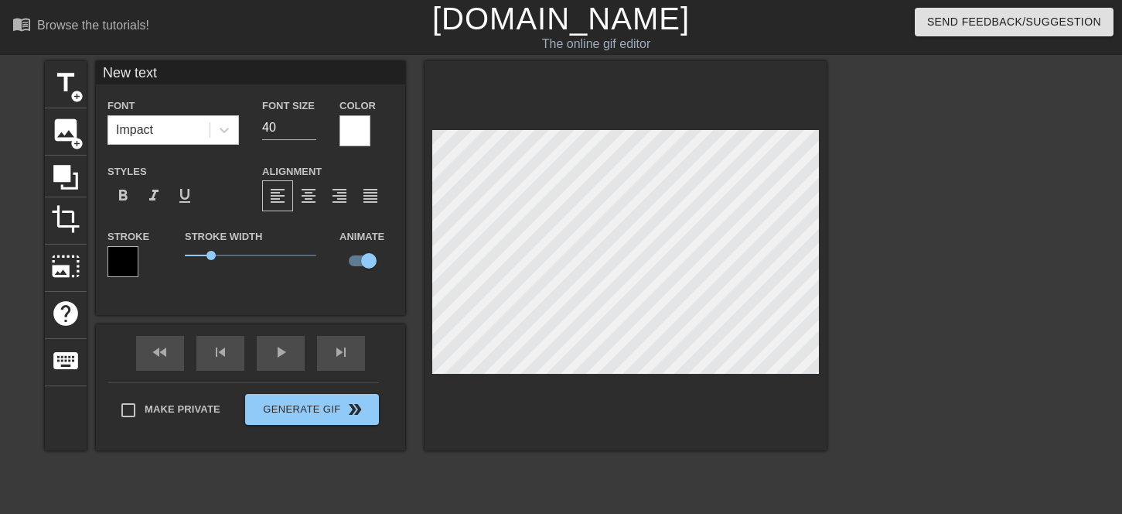
type textarea "New text"
type input "New tex"
type textarea "New tex"
type input "New te"
type textarea "New te"
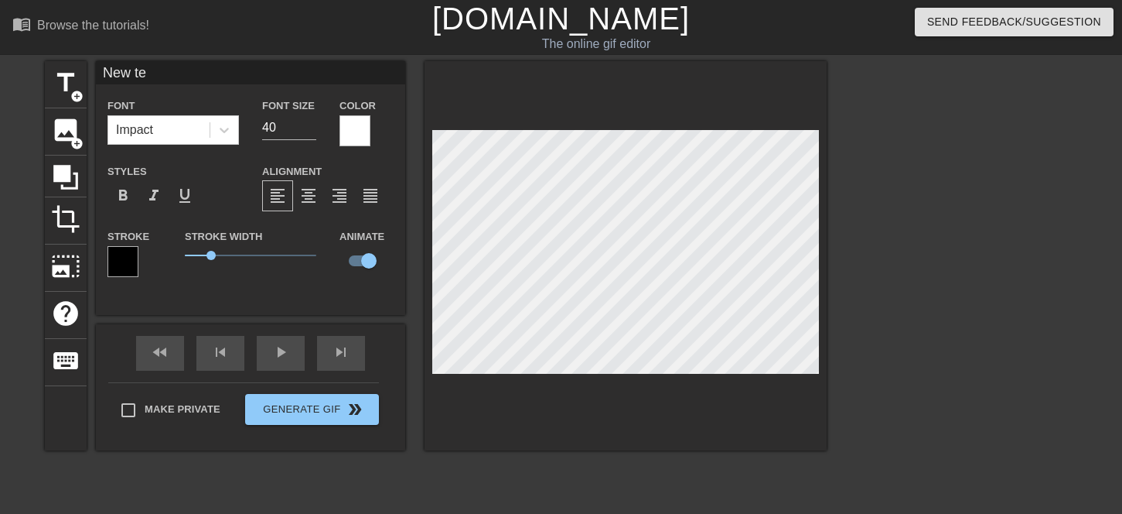
type input "New t"
type textarea "New t"
type input "New"
type textarea "New"
type input "New"
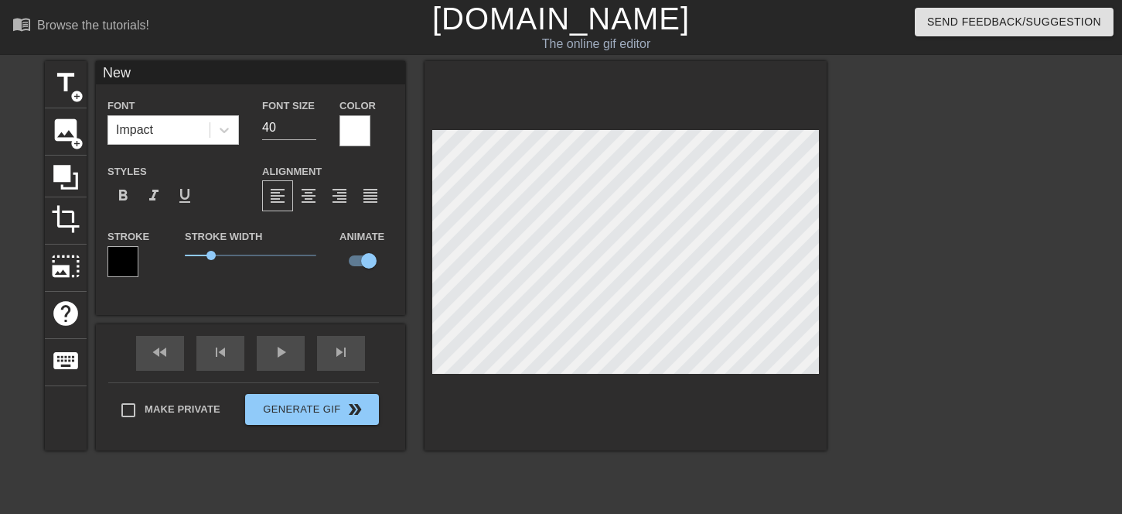
type textarea "New"
type input "Ne"
type textarea "Ne"
type input "N"
type textarea "N"
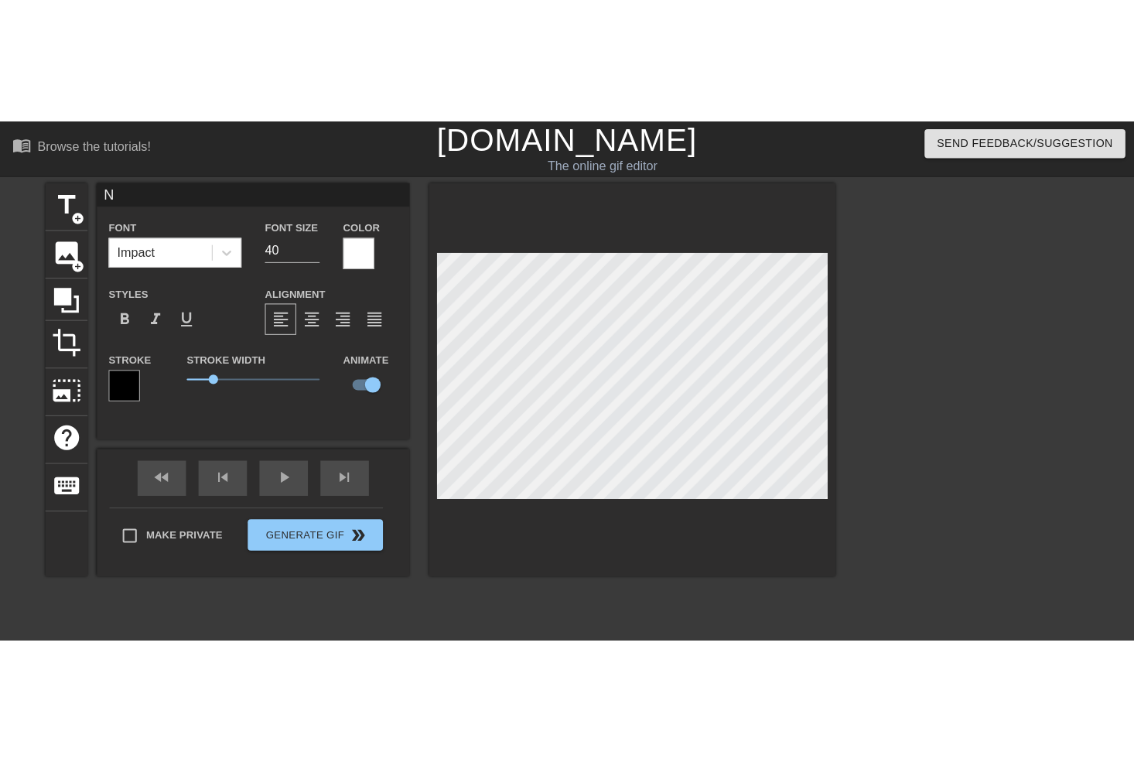
scroll to position [2, 2]
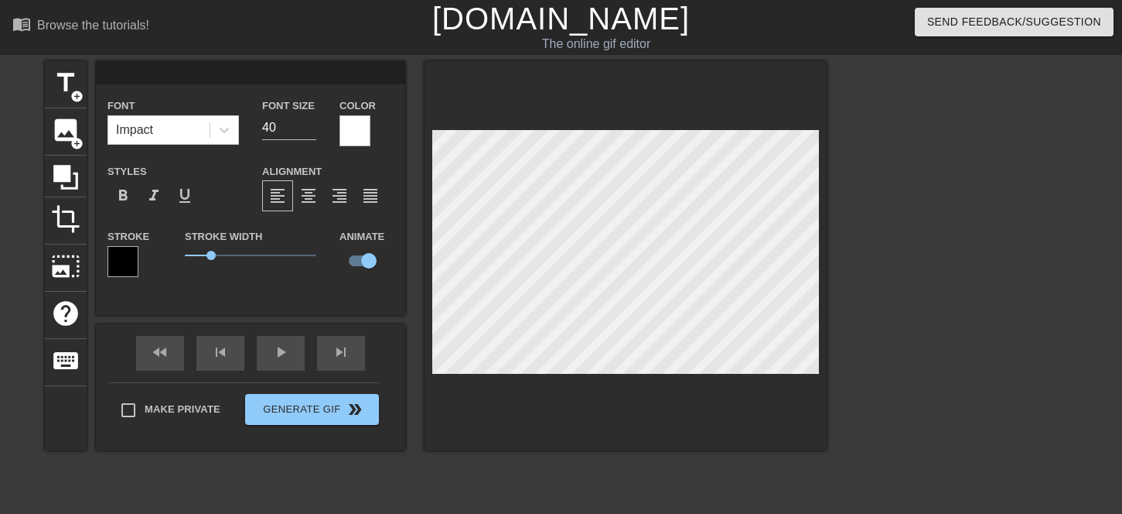
type input "D"
type textarea "D"
type input "DK"
type textarea "DK"
type input "DKP"
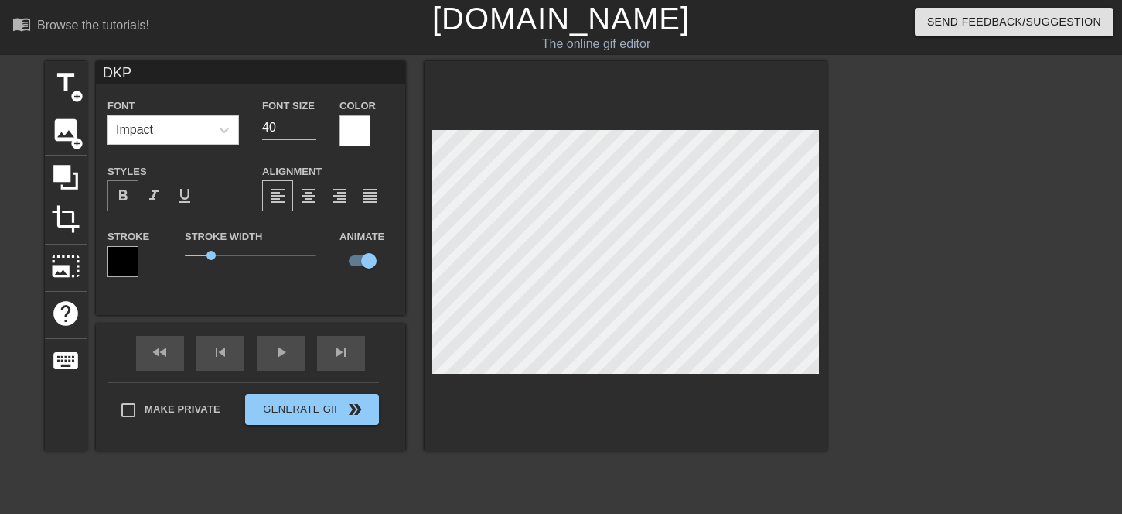
type textarea "DKP"
click at [124, 192] on span "format_bold" at bounding box center [123, 195] width 19 height 19
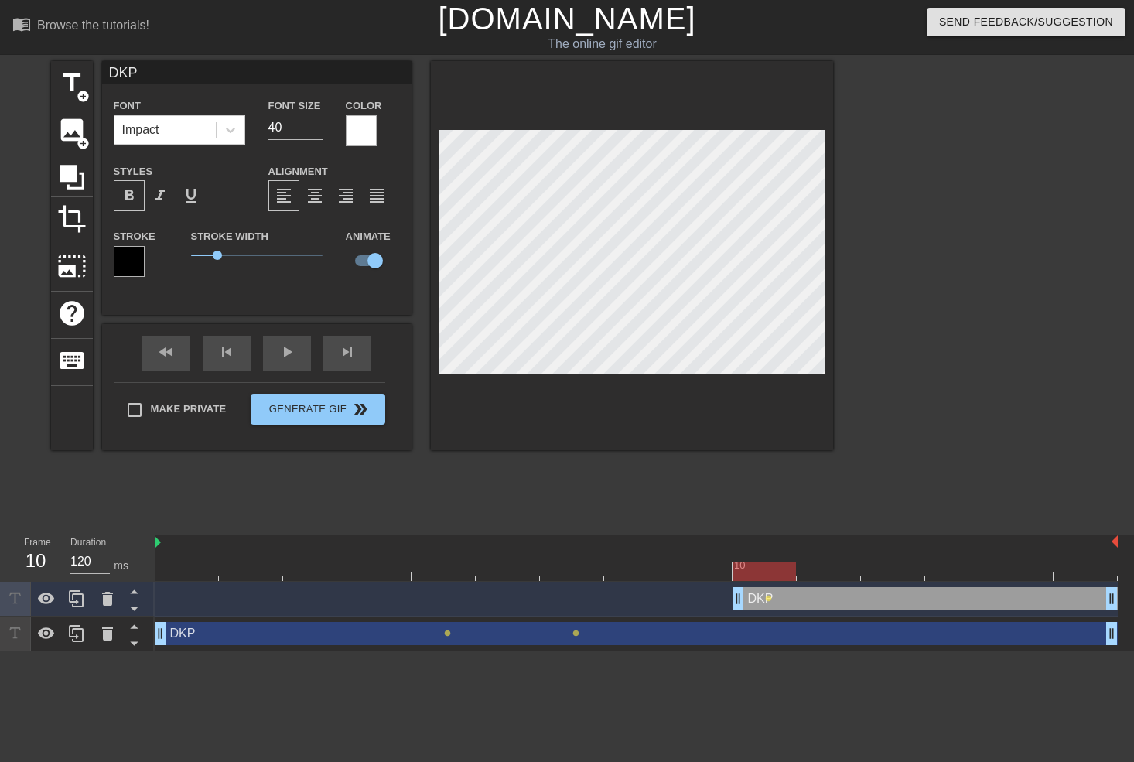
click at [417, 513] on div "title add_circle image add_circle crop photo_size_select_large help keyboard DK…" at bounding box center [442, 293] width 782 height 464
click at [674, 481] on div "title add_circle image add_circle crop photo_size_select_large help keyboard DK…" at bounding box center [442, 293] width 782 height 464
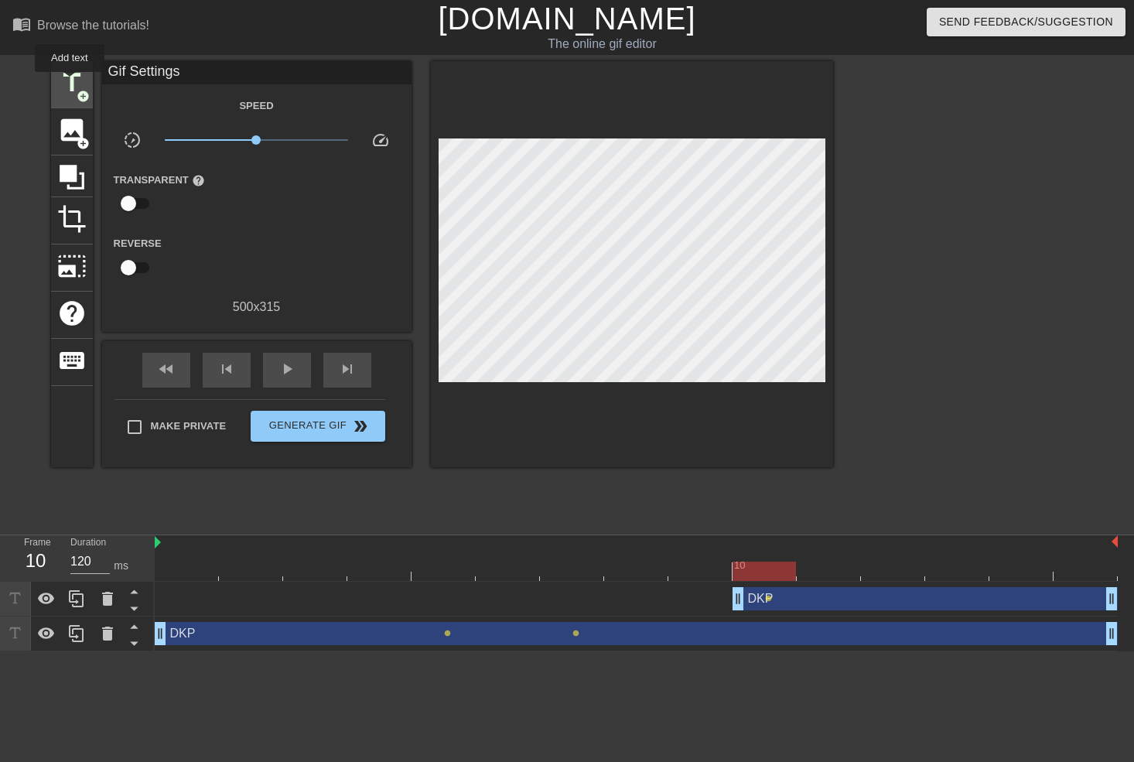
click at [70, 83] on span "title" at bounding box center [71, 82] width 29 height 29
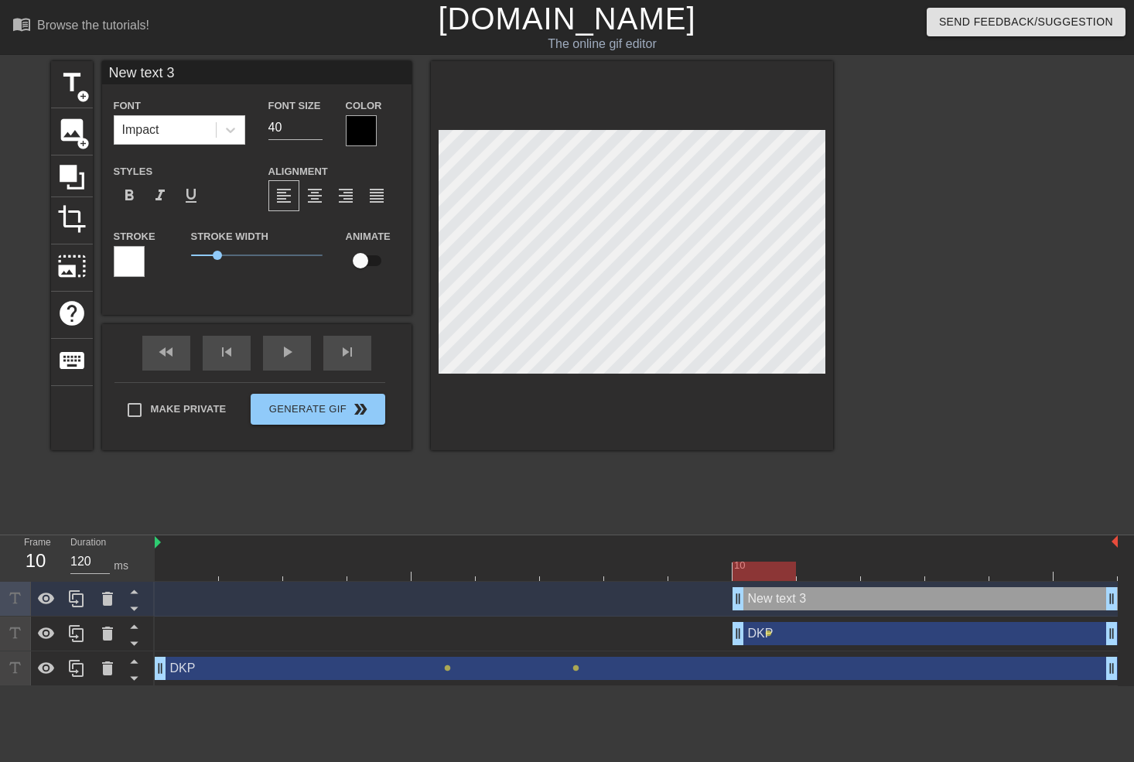
scroll to position [2, 2]
type input "C"
type textarea "C"
type input "Ca"
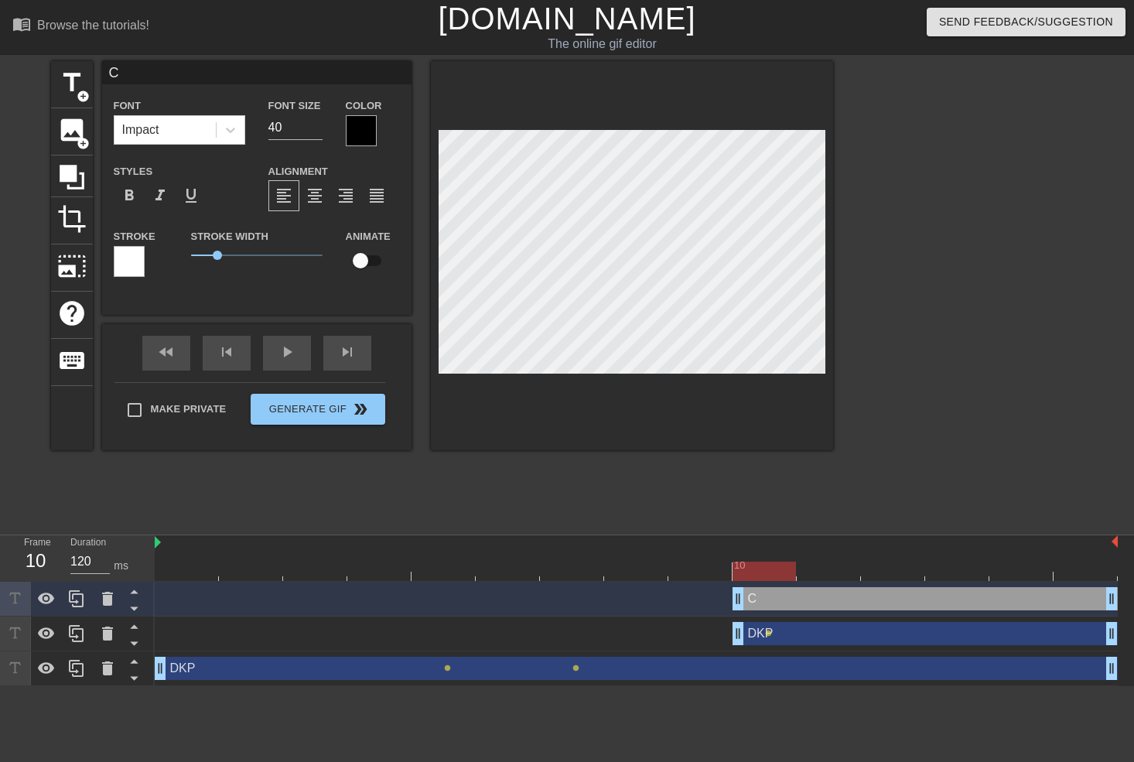
type textarea "Ca"
type input "Cae"
type textarea "Cae"
type input "Caed"
type textarea "Caed"
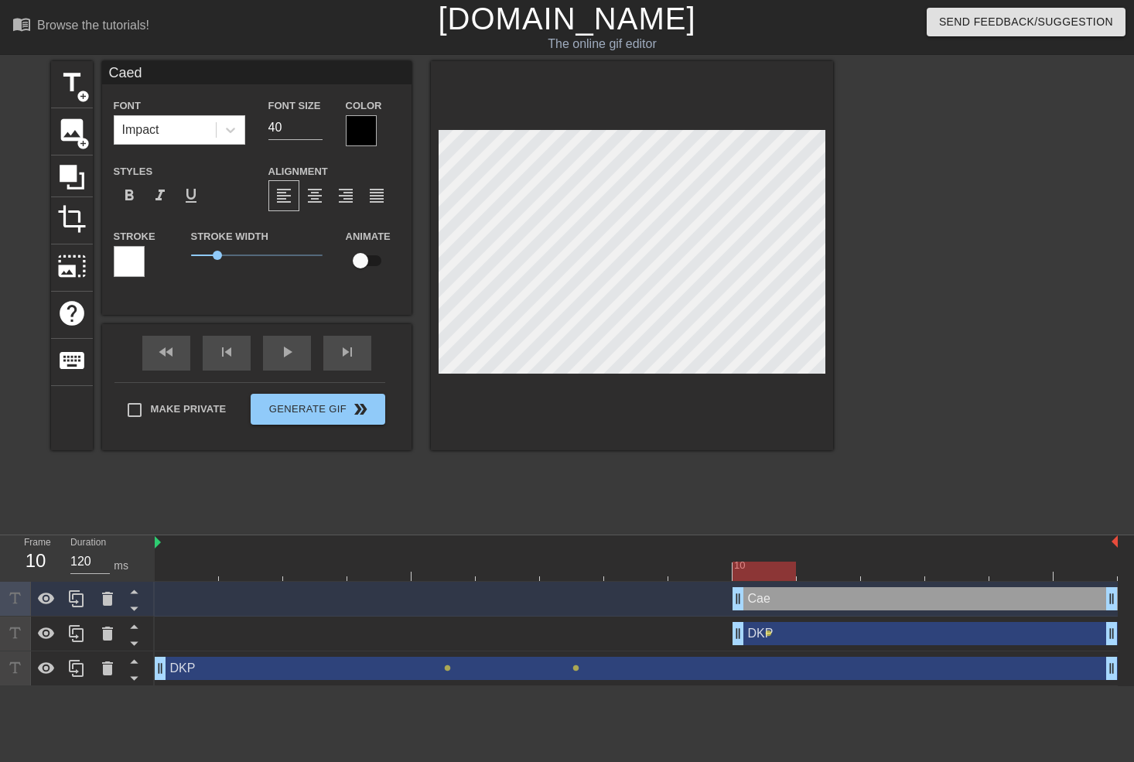
scroll to position [2, 2]
type input "Caedo"
type textarea "Caedo"
click at [360, 128] on div at bounding box center [361, 130] width 31 height 31
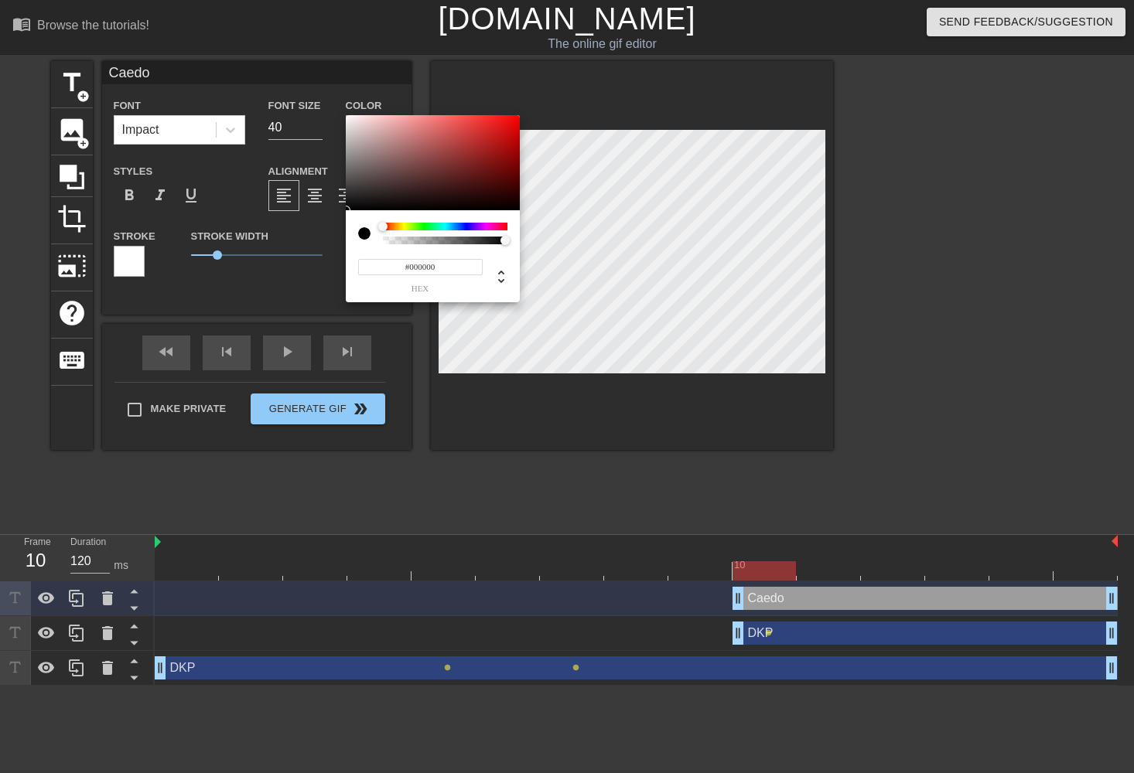
click at [459, 225] on div at bounding box center [445, 227] width 125 height 8
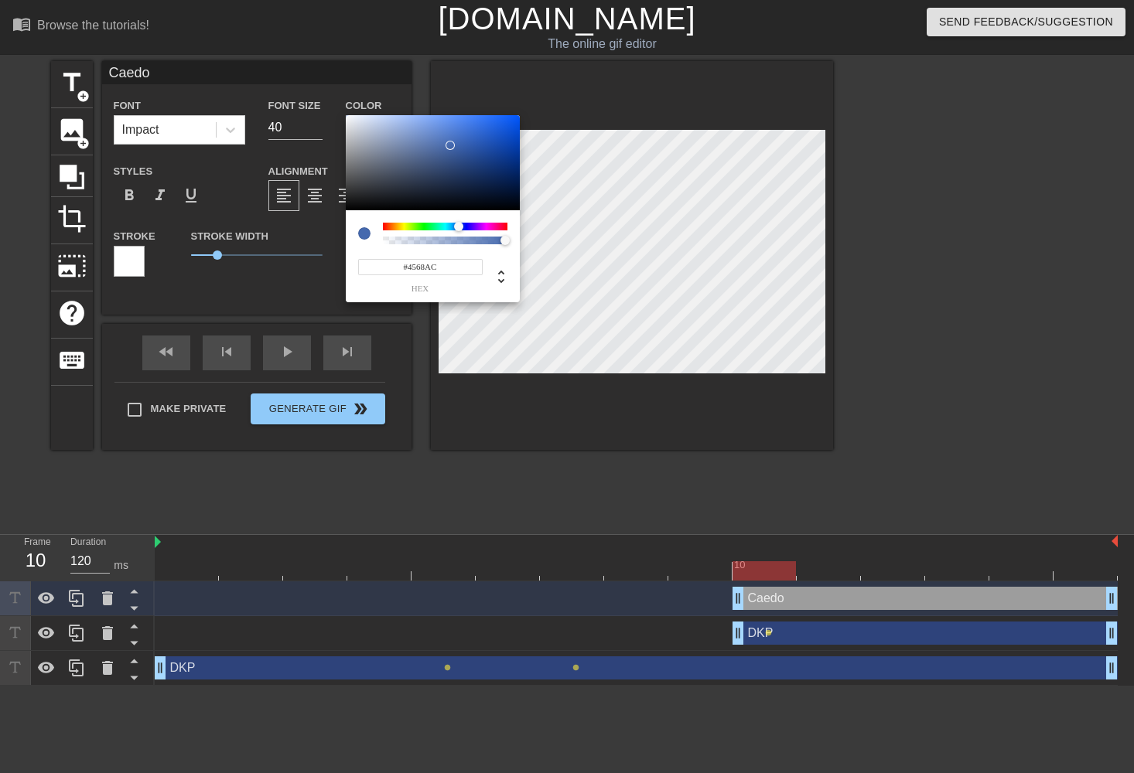
type input "#4667A7"
drag, startPoint x: 453, startPoint y: 163, endPoint x: 447, endPoint y: 148, distance: 16.7
click at [447, 148] on div at bounding box center [433, 163] width 174 height 96
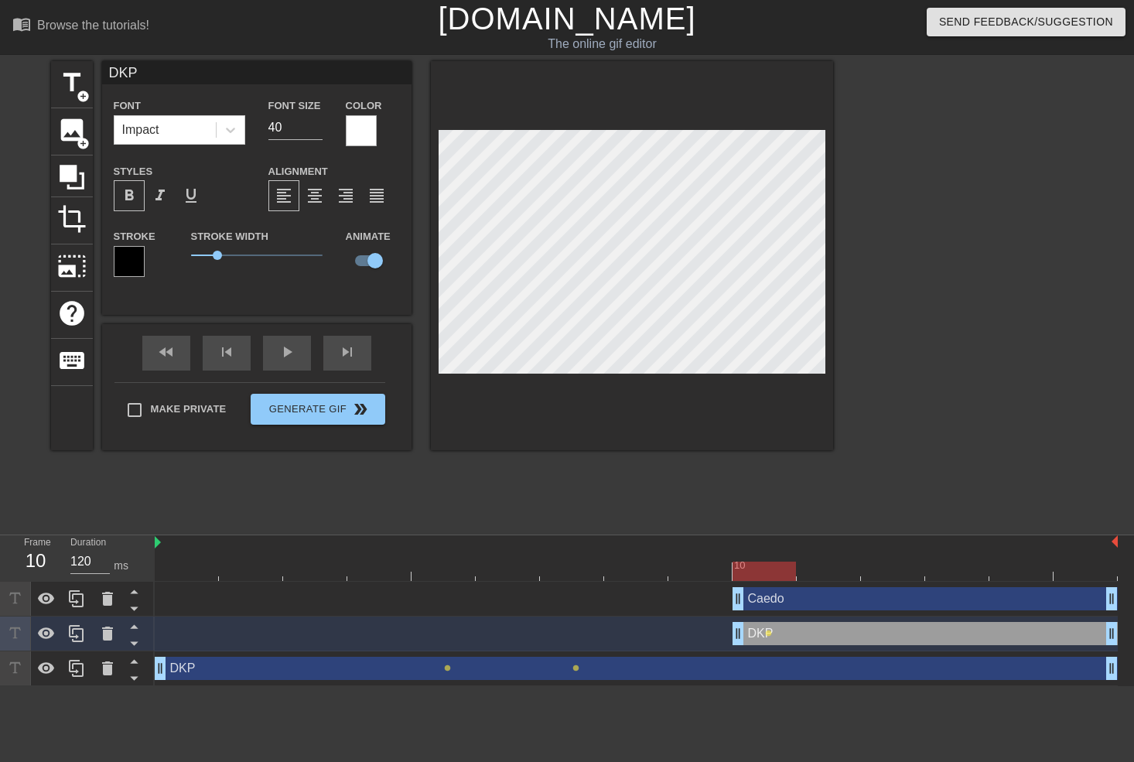
click at [829, 513] on div at bounding box center [829, 560] width 64 height 19
type input "Caedo"
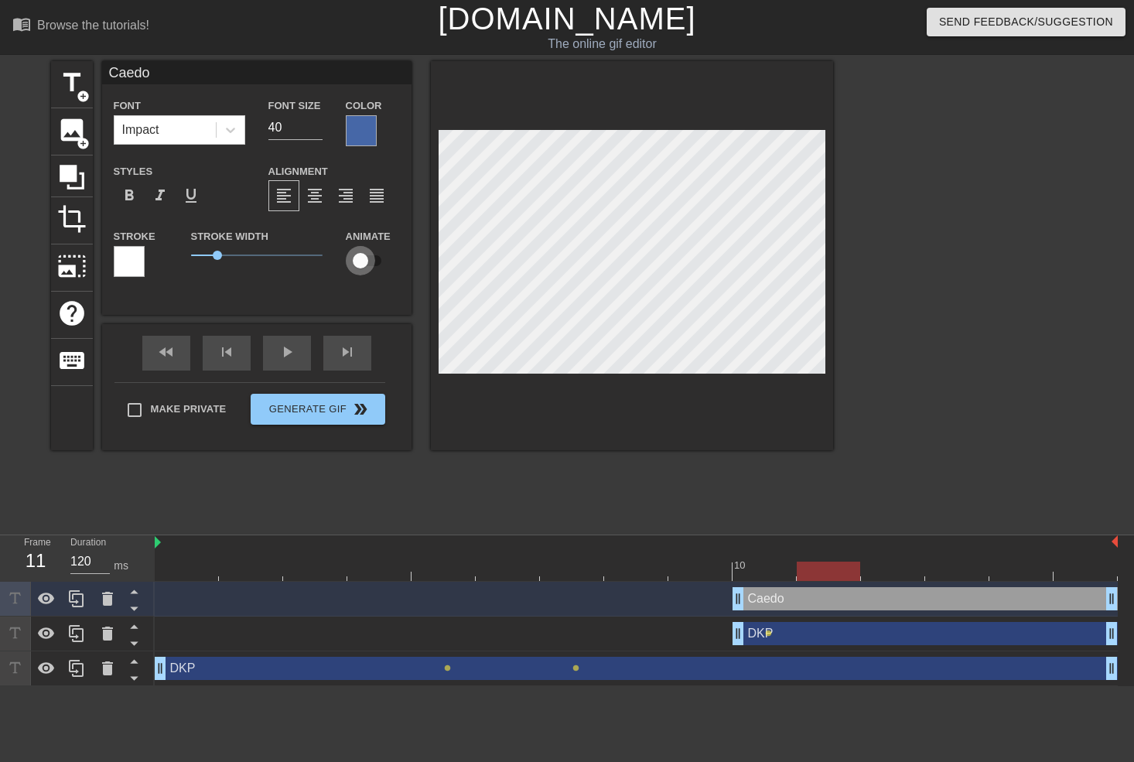
click at [367, 257] on input "checkbox" at bounding box center [360, 260] width 88 height 29
checkbox input "true"
click at [882, 513] on div at bounding box center [636, 570] width 963 height 19
type input "DKP"
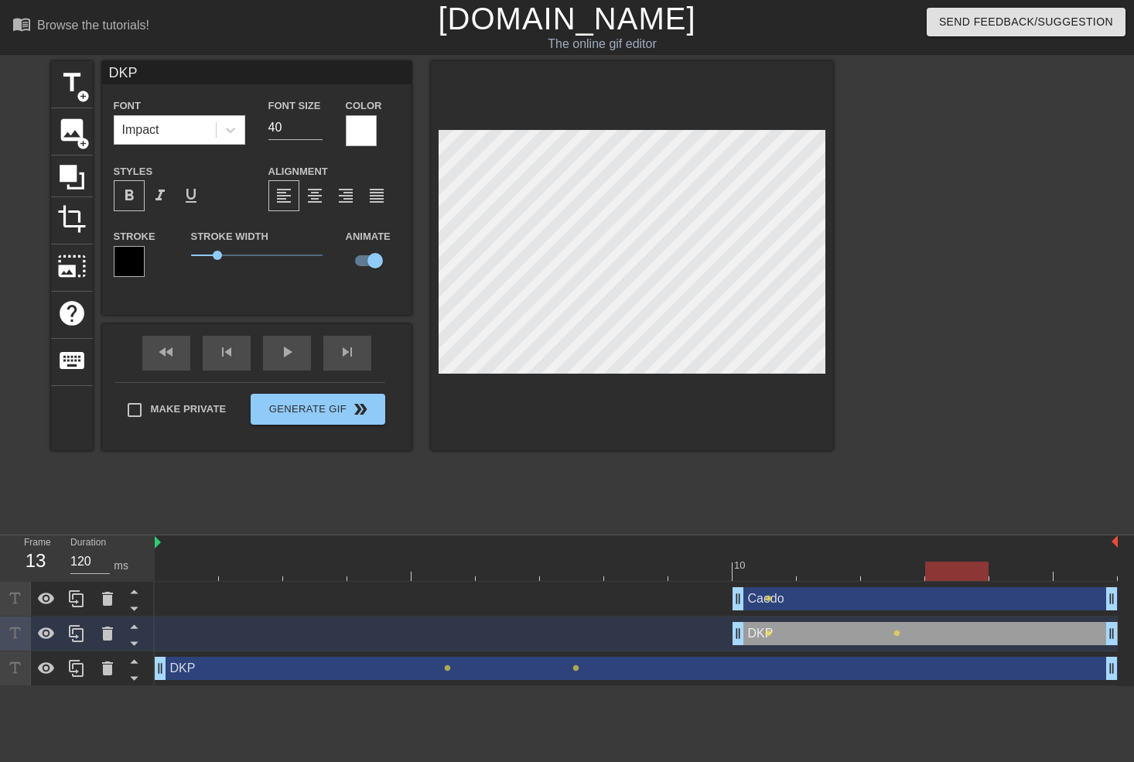
click at [962, 513] on div at bounding box center [636, 570] width 963 height 19
click at [1032, 513] on div at bounding box center [1021, 560] width 64 height 19
click at [1080, 513] on div at bounding box center [636, 570] width 963 height 19
click at [283, 348] on div "fast_rewind skip_previous play_arrow skip_next" at bounding box center [257, 353] width 252 height 58
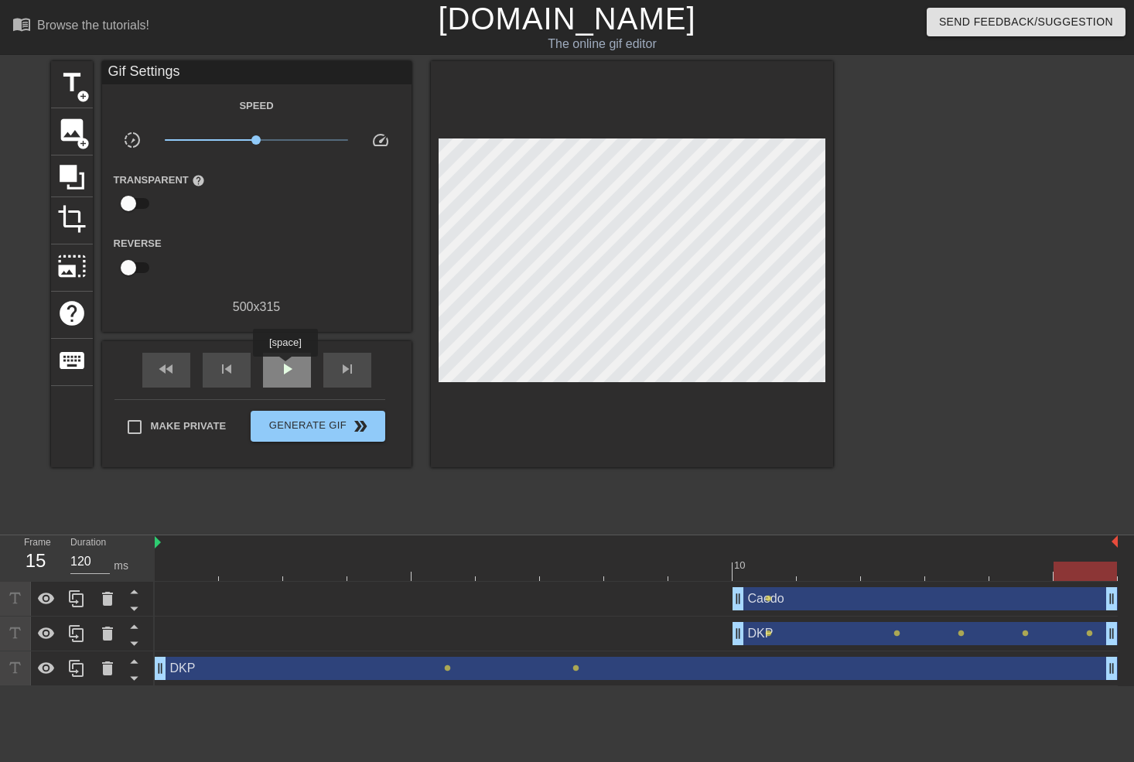
click at [285, 367] on span "play_arrow" at bounding box center [287, 369] width 19 height 19
drag, startPoint x: 159, startPoint y: 669, endPoint x: 145, endPoint y: 667, distance: 14.8
click at [145, 513] on div "Frame 1 Duration 120 ms 10 Caedo drag_handle drag_handle lens DKP drag_handle d…" at bounding box center [567, 610] width 1134 height 151
click at [226, 513] on div "DKP drag_handle drag_handle" at bounding box center [636, 668] width 963 height 23
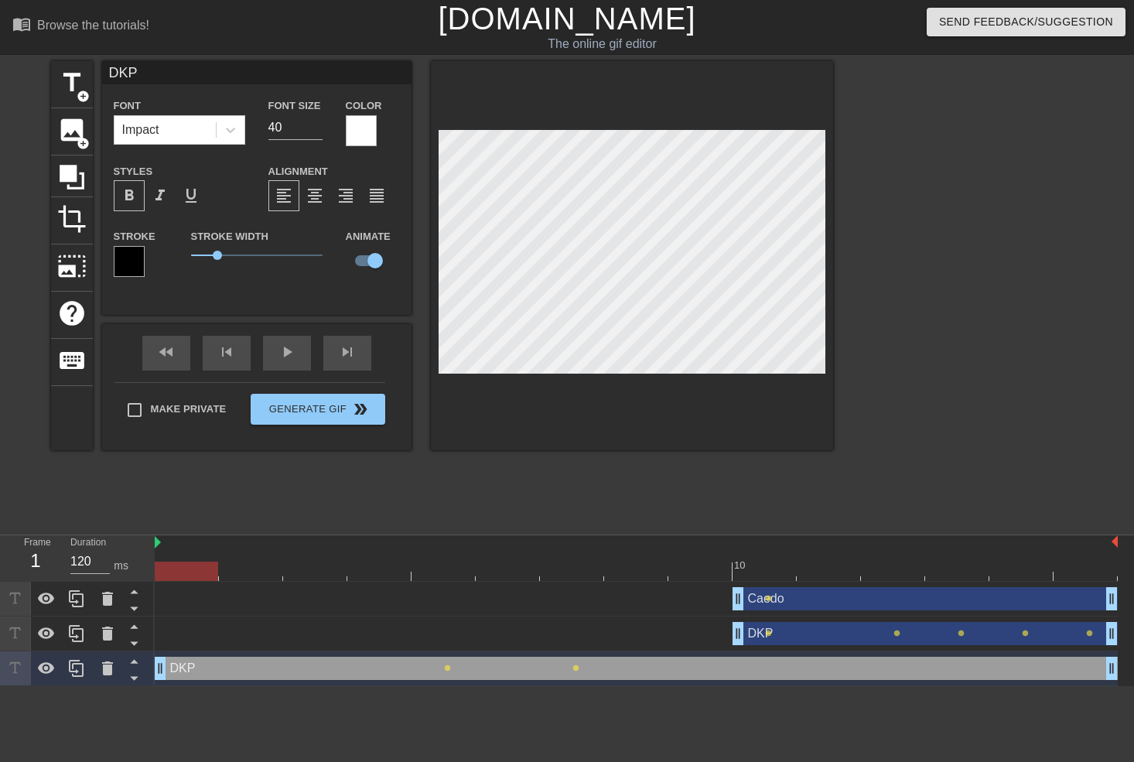
drag, startPoint x: 244, startPoint y: 670, endPoint x: 245, endPoint y: 650, distance: 20.2
click at [245, 513] on div "Caedo drag_handle drag_handle lens DKP drag_handle drag_handle lens lens lens l…" at bounding box center [644, 634] width 979 height 104
click at [109, 513] on icon at bounding box center [107, 668] width 11 height 14
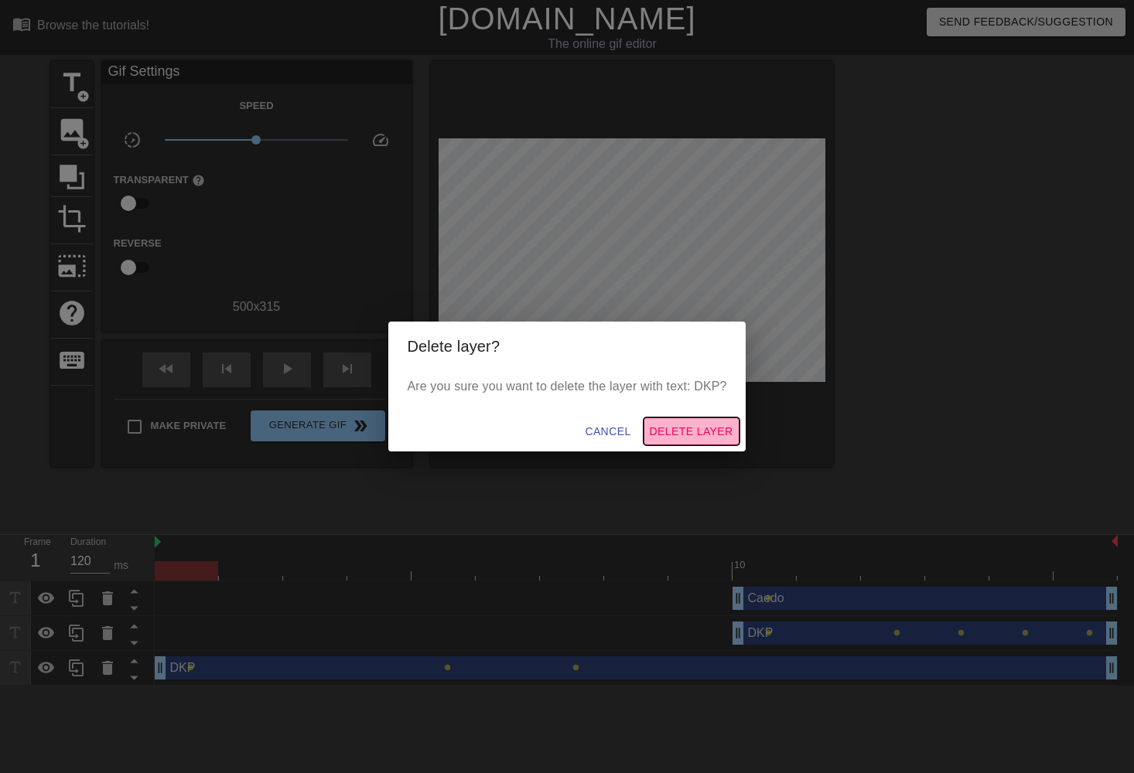
click at [702, 428] on span "Delete Layer" at bounding box center [692, 431] width 84 height 19
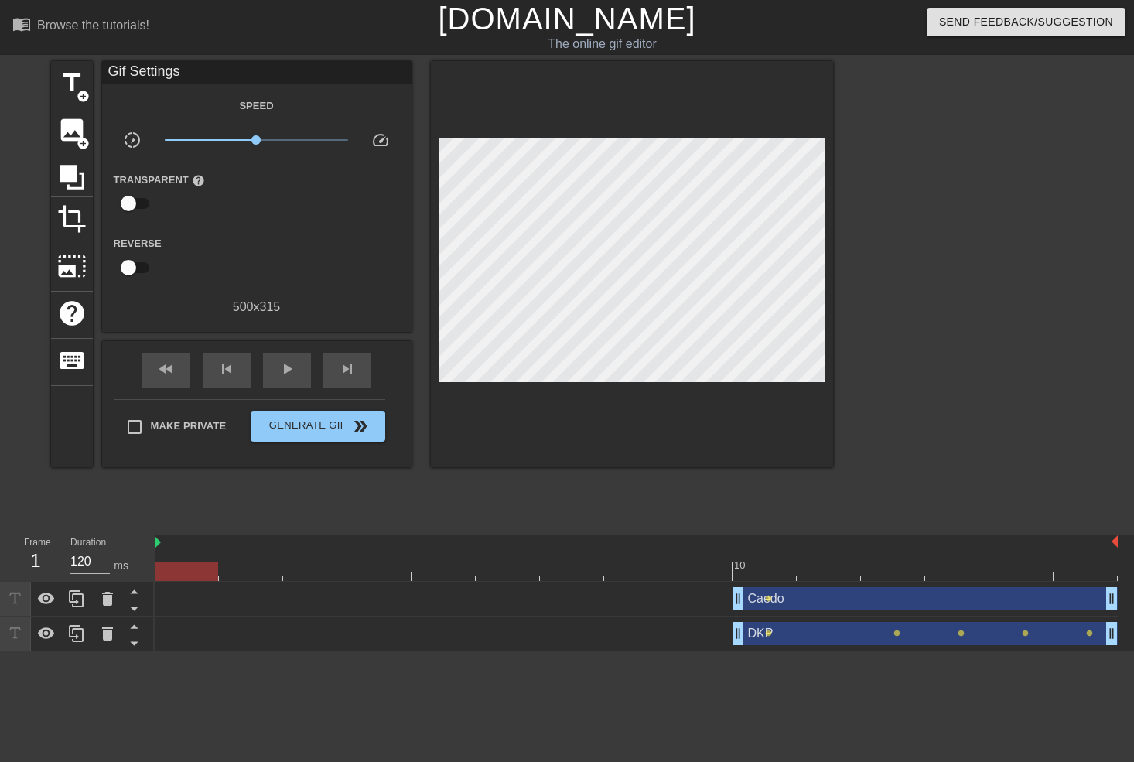
click at [182, 513] on div "DKP drag_handle drag_handle lens lens lens lens lens" at bounding box center [636, 633] width 963 height 23
click at [85, 92] on span "add_circle" at bounding box center [83, 96] width 13 height 13
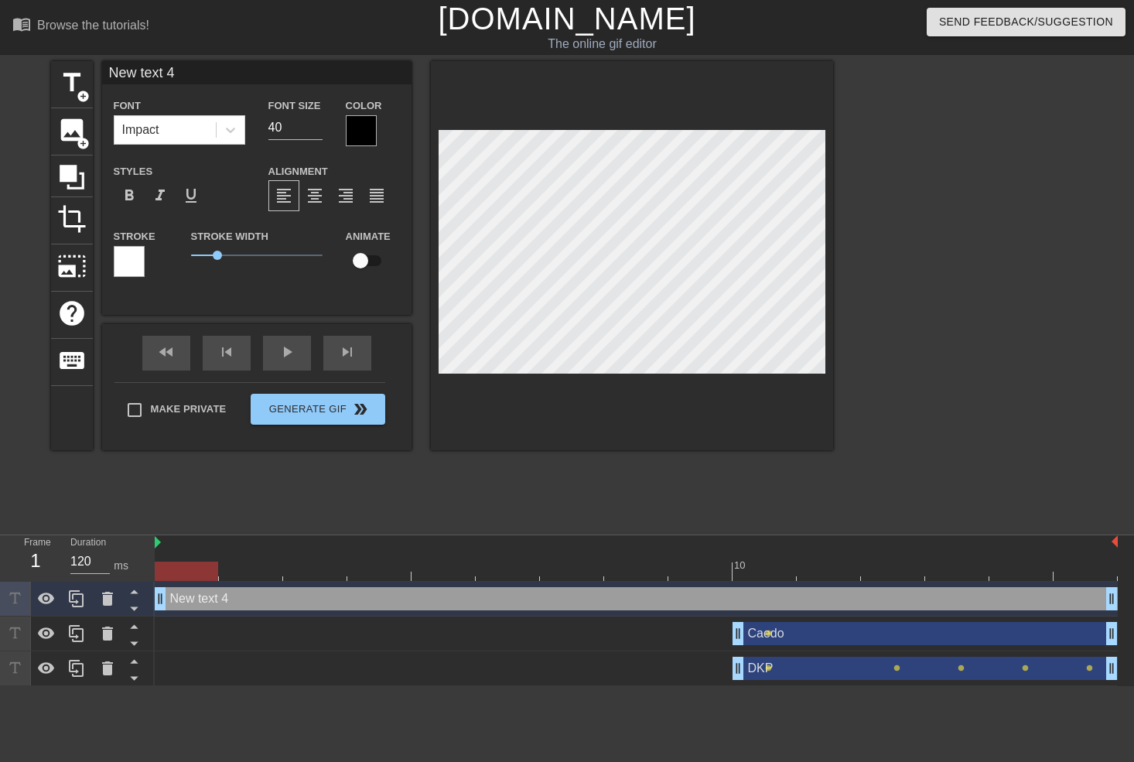
scroll to position [2, 2]
type input "D"
type textarea "D"
type input "DK"
type textarea "DK"
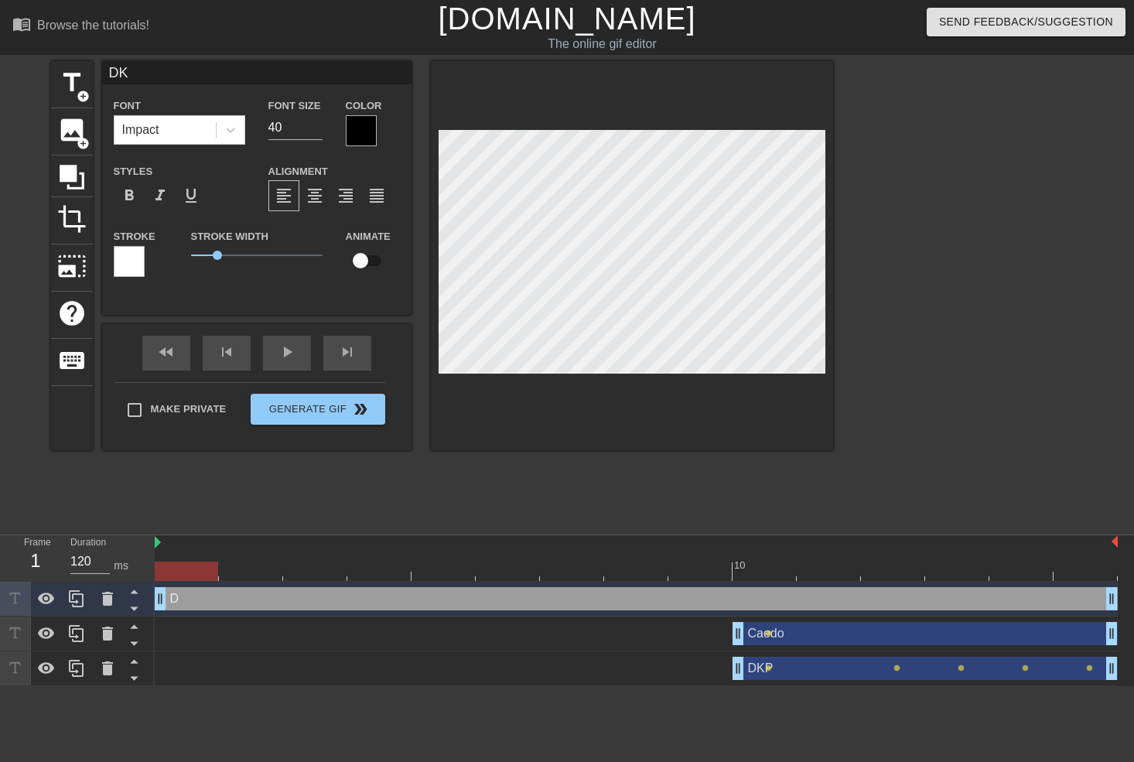
type input "DKP"
type textarea "DKP"
click at [373, 131] on div at bounding box center [361, 130] width 31 height 31
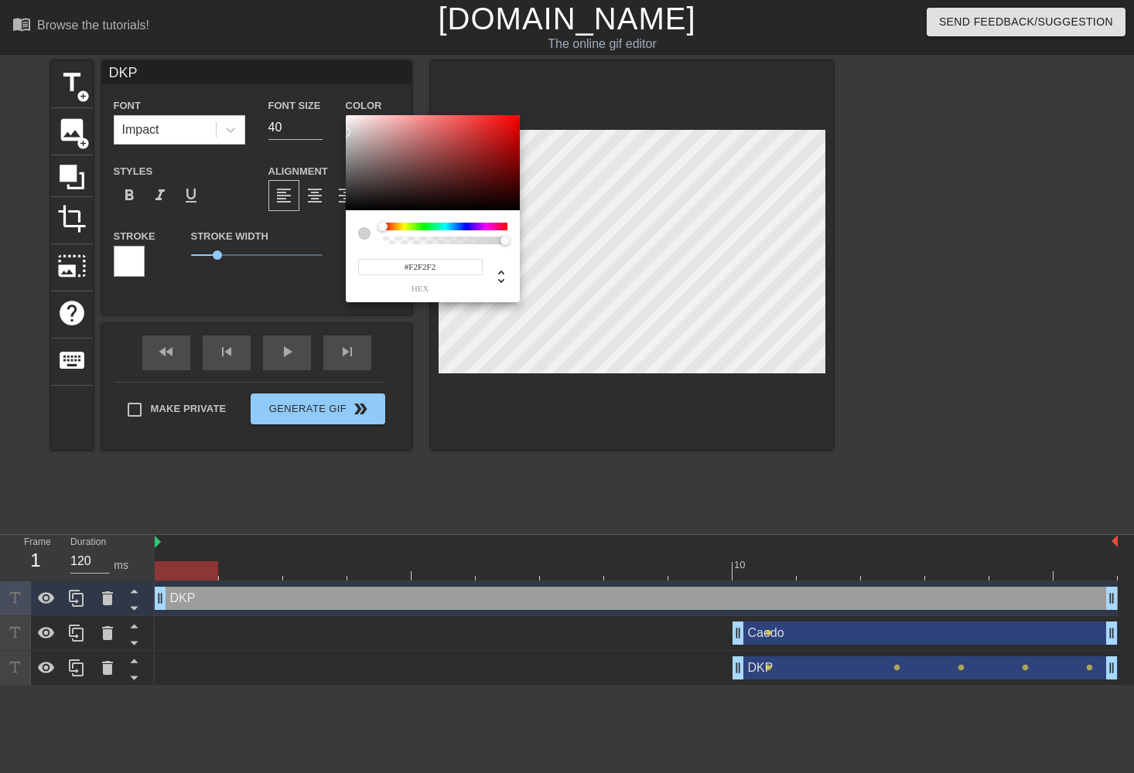
type input "#FFFFFF"
drag, startPoint x: 396, startPoint y: 181, endPoint x: 326, endPoint y: 99, distance: 107.5
click at [326, 99] on div "#FFFFFF hex" at bounding box center [567, 386] width 1134 height 773
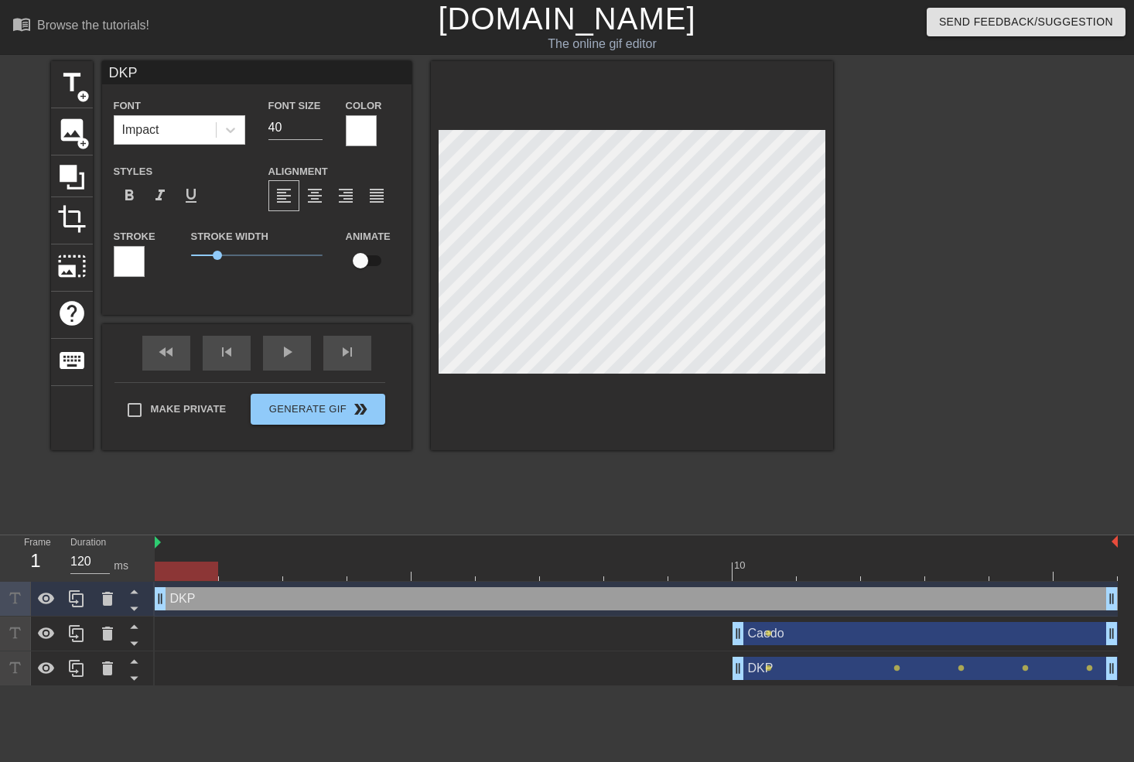
click at [132, 253] on div at bounding box center [129, 261] width 31 height 31
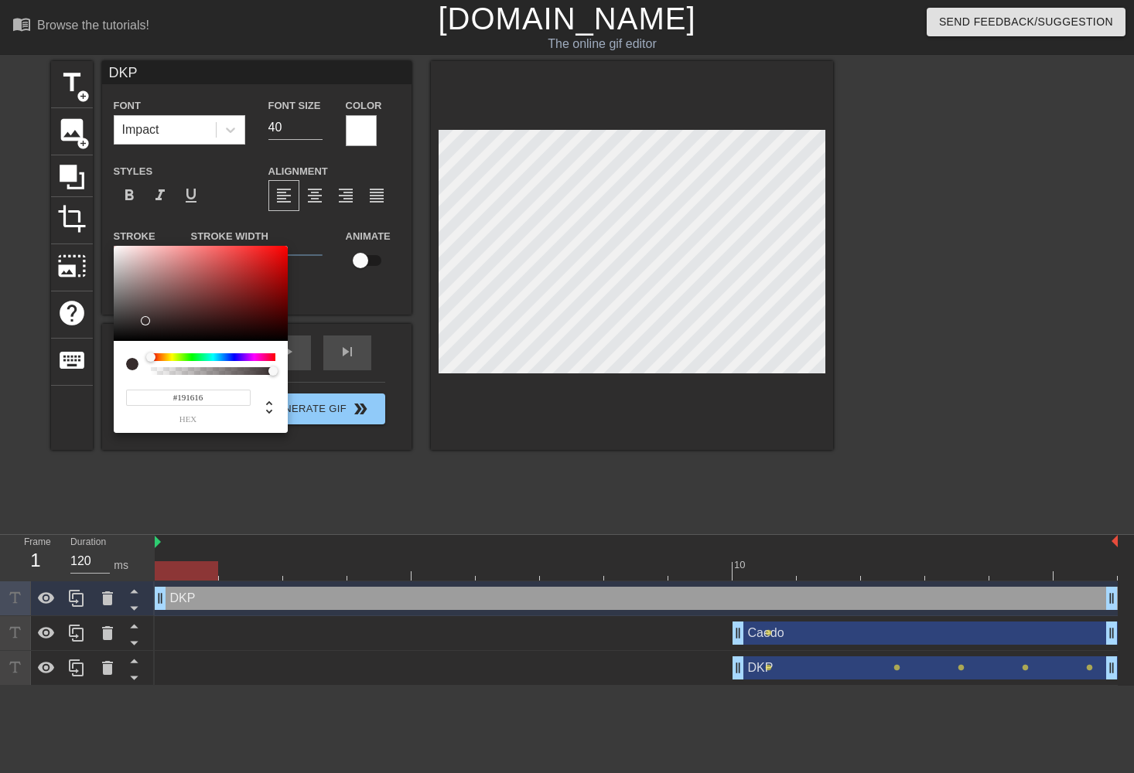
type input "#000000"
drag, startPoint x: 195, startPoint y: 291, endPoint x: 107, endPoint y: 350, distance: 105.3
click at [107, 350] on div "#000000 hex" at bounding box center [567, 386] width 1134 height 773
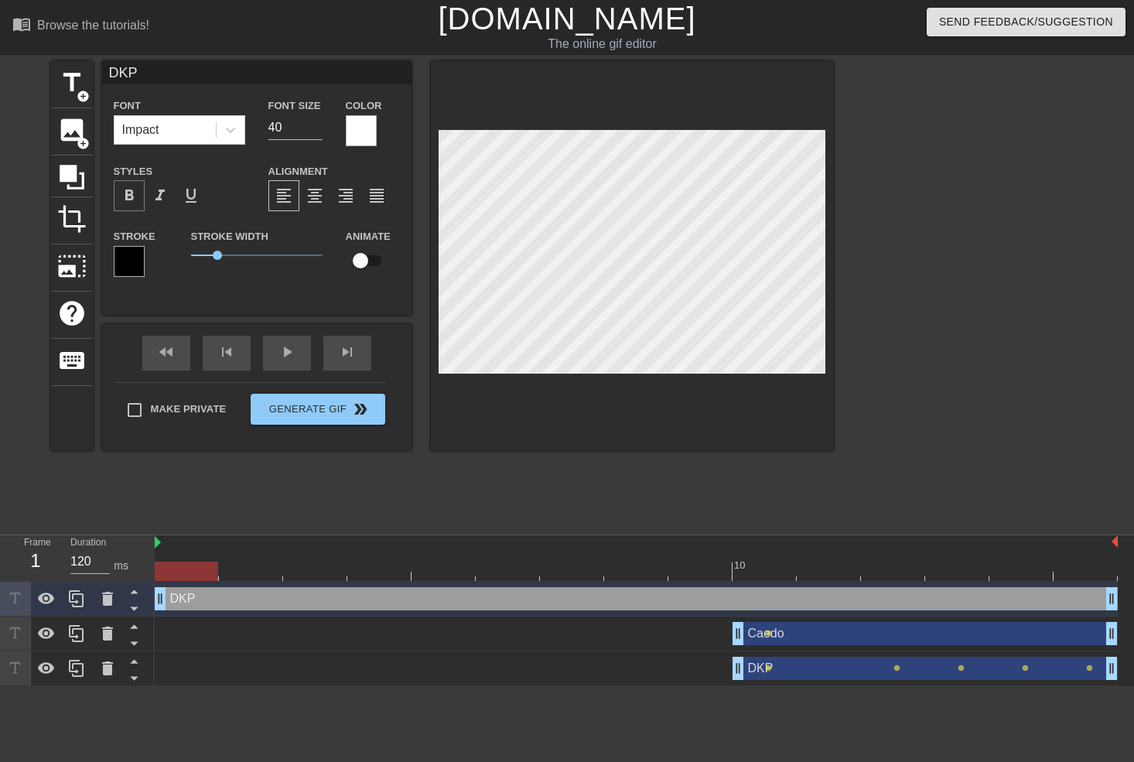
click at [132, 199] on span "format_bold" at bounding box center [129, 195] width 19 height 19
click at [896, 376] on div at bounding box center [967, 293] width 232 height 464
click at [356, 259] on input "checkbox" at bounding box center [360, 260] width 88 height 29
checkbox input "true"
click at [243, 513] on div at bounding box center [636, 570] width 963 height 19
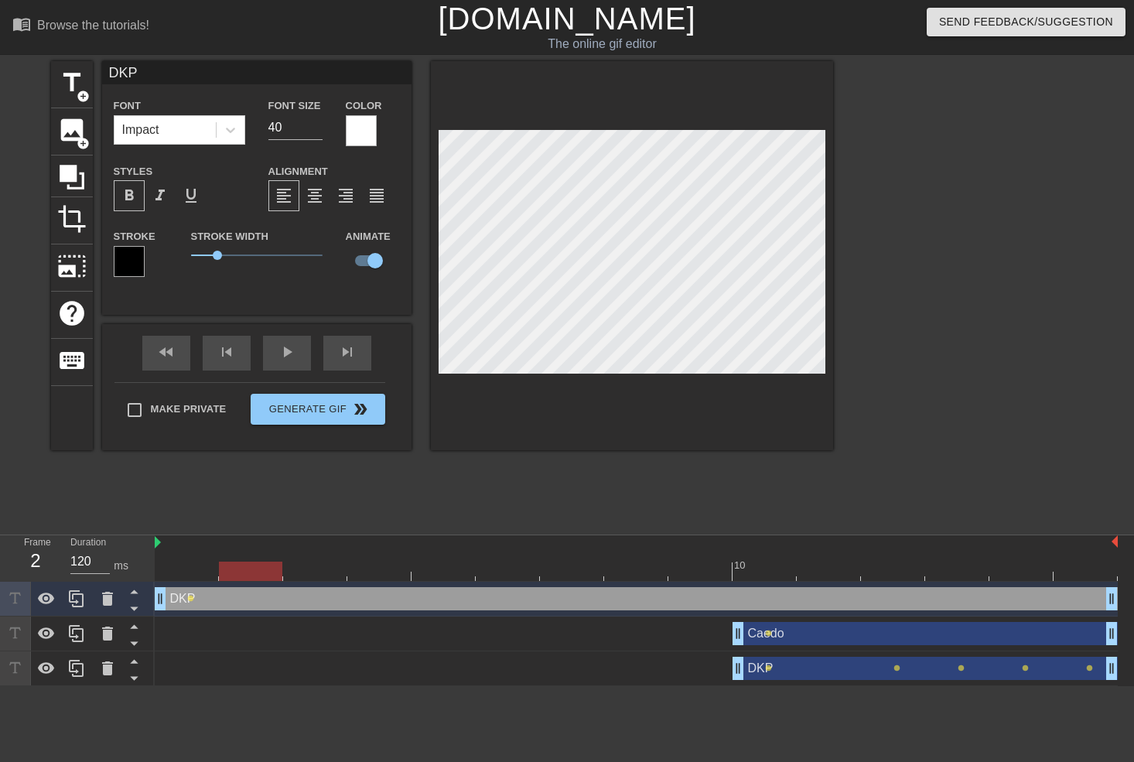
click at [309, 513] on div at bounding box center [636, 570] width 963 height 19
click at [382, 513] on div at bounding box center [636, 570] width 963 height 19
click at [452, 513] on div at bounding box center [636, 570] width 963 height 19
click at [509, 513] on div at bounding box center [636, 570] width 963 height 19
click at [565, 513] on div at bounding box center [636, 570] width 963 height 19
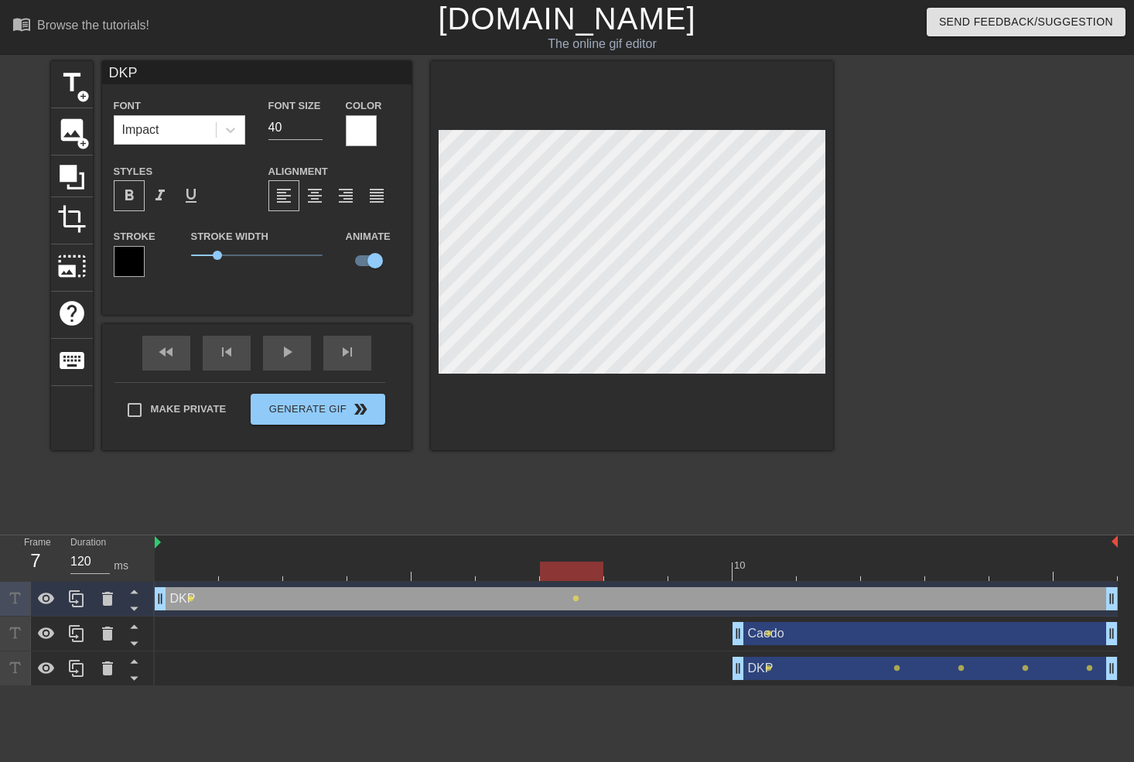
click at [627, 419] on div at bounding box center [632, 255] width 402 height 389
click at [629, 513] on div at bounding box center [636, 570] width 963 height 19
click at [694, 513] on div at bounding box center [636, 570] width 963 height 19
click at [753, 513] on div at bounding box center [636, 570] width 963 height 19
click at [752, 513] on div at bounding box center [636, 570] width 963 height 19
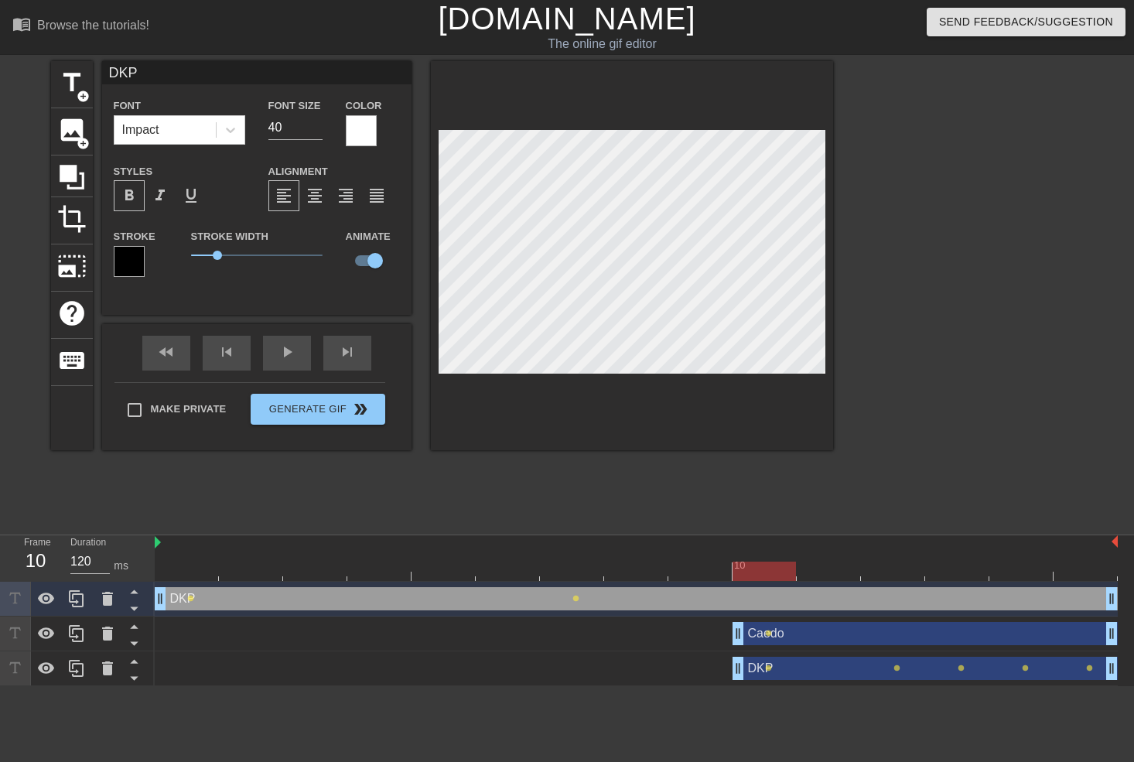
click at [699, 513] on div at bounding box center [636, 570] width 963 height 19
click at [773, 513] on div at bounding box center [636, 570] width 963 height 19
click at [835, 513] on div at bounding box center [636, 570] width 963 height 19
click at [883, 513] on div at bounding box center [636, 570] width 963 height 19
click at [943, 513] on div at bounding box center [636, 570] width 963 height 19
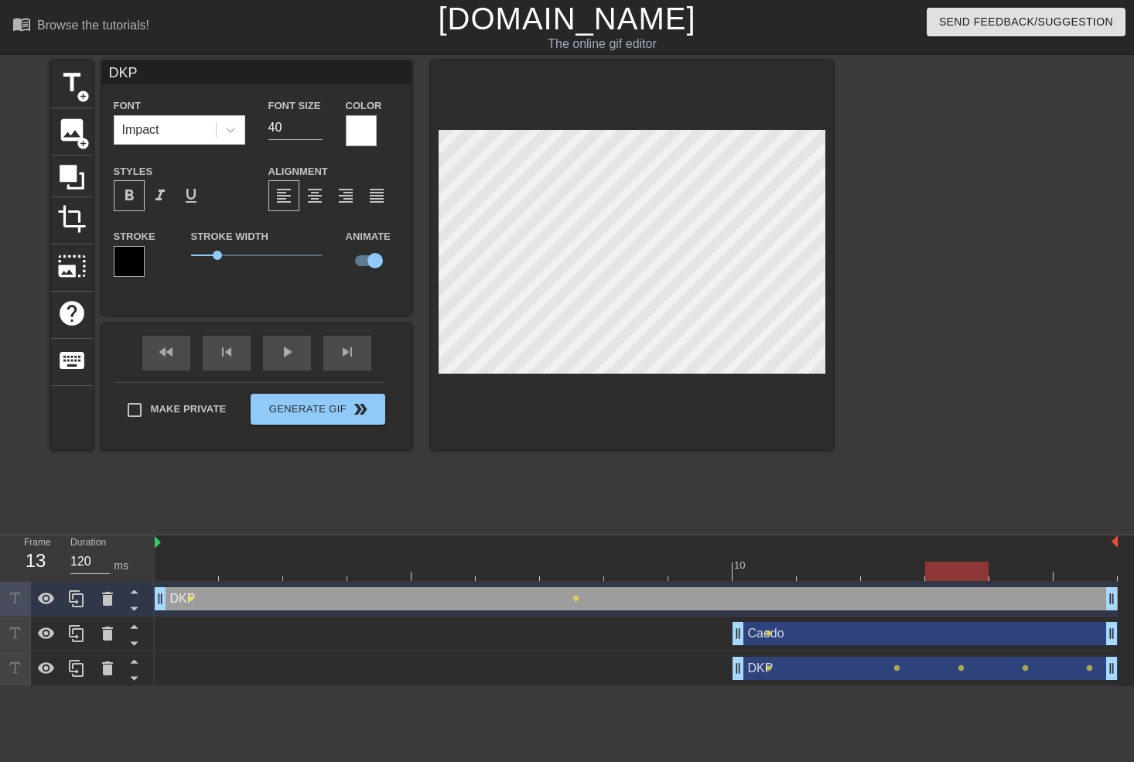
click at [997, 513] on div at bounding box center [1021, 560] width 64 height 19
click at [1065, 513] on div at bounding box center [1085, 560] width 64 height 19
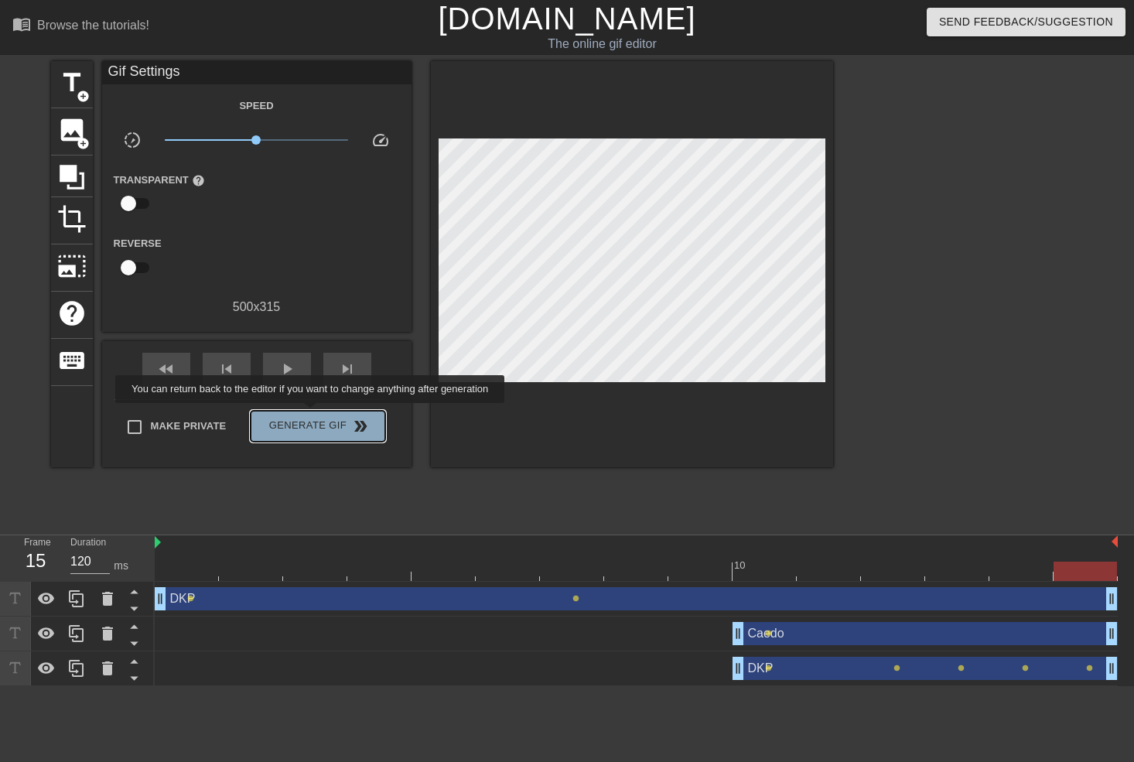
click at [312, 414] on button "Generate Gif double_arrow" at bounding box center [318, 426] width 134 height 31
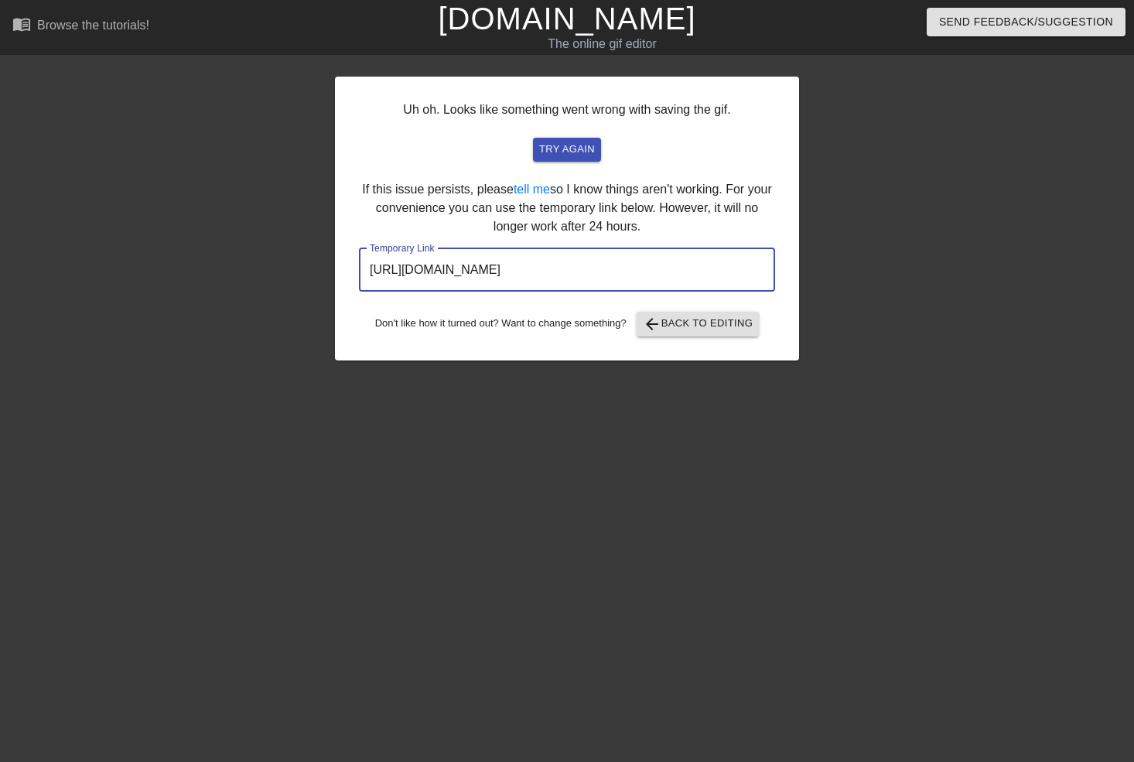
drag, startPoint x: 704, startPoint y: 278, endPoint x: 363, endPoint y: 283, distance: 341.1
click at [363, 283] on input "https://www.gifntext.com/temp_generations/SXt2quOL.gif" at bounding box center [567, 269] width 416 height 43
